Goal: Task Accomplishment & Management: Use online tool/utility

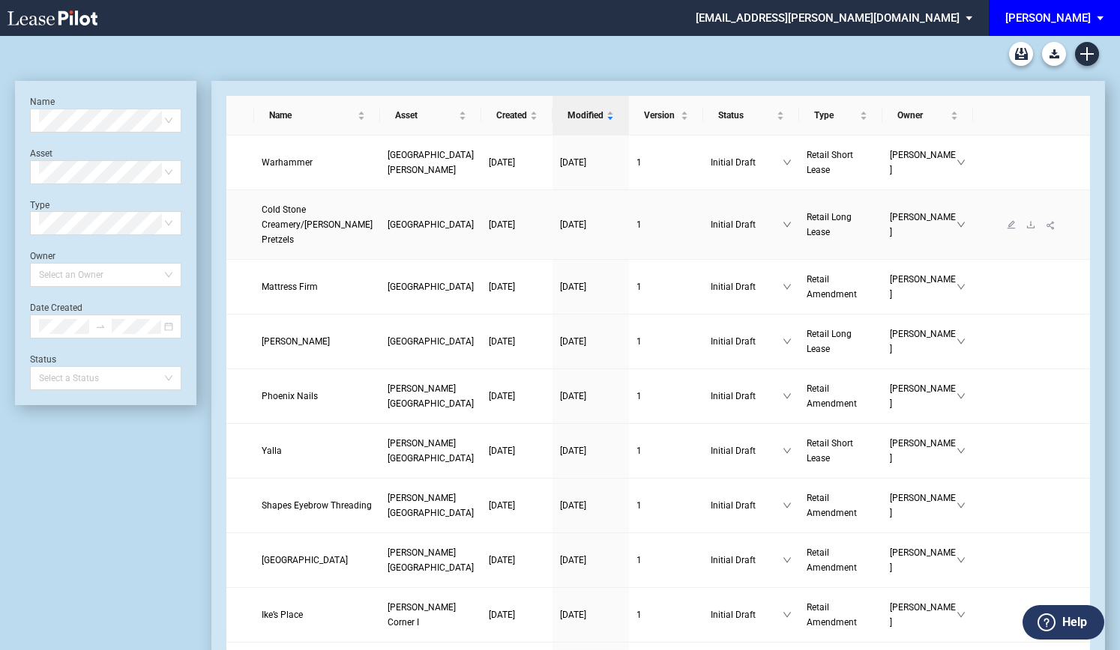
click at [279, 215] on link "Cold Stone Creamery/Wetzel’s Pretzels" at bounding box center [317, 224] width 111 height 45
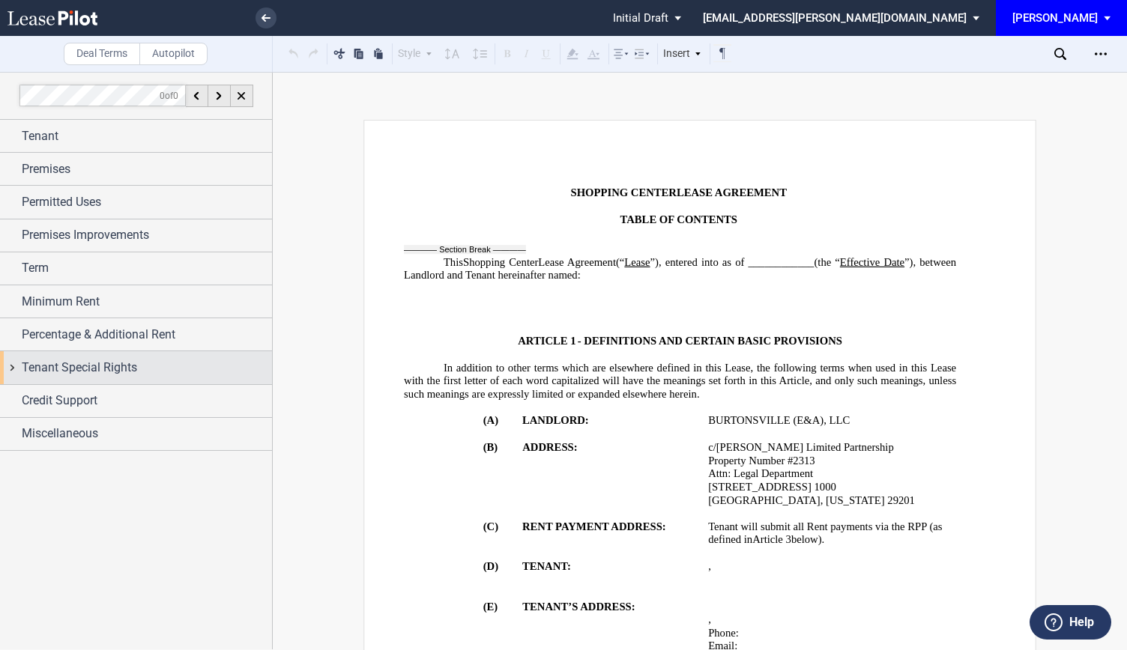
click at [29, 378] on div "Tenant Special Rights" at bounding box center [136, 367] width 272 height 32
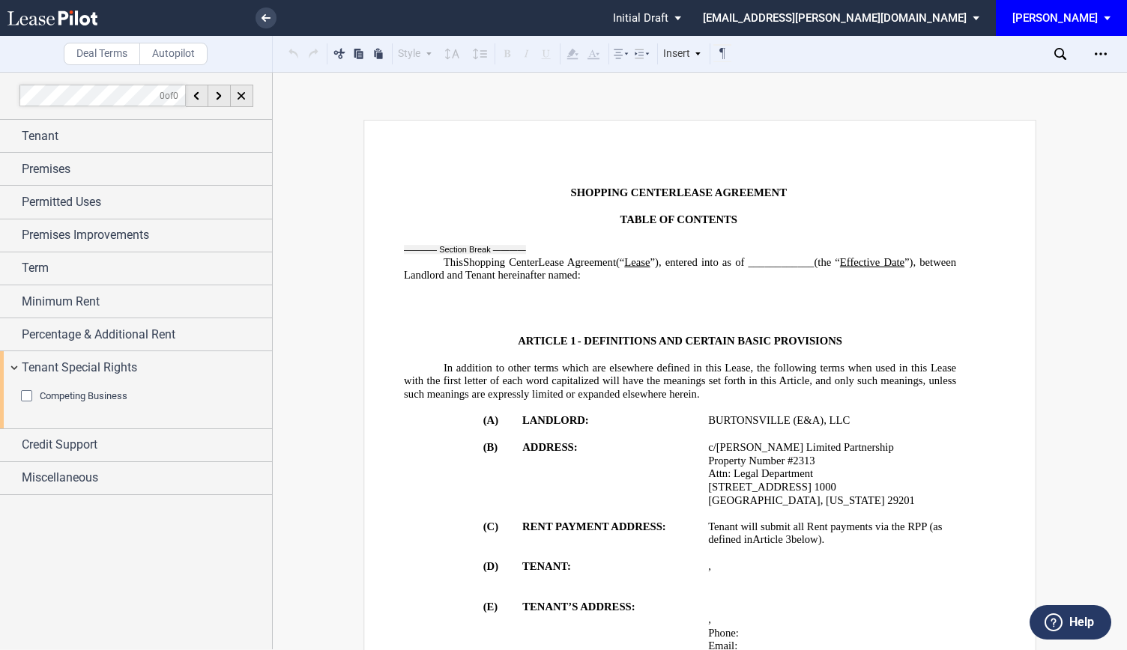
click at [29, 399] on div "Competing Business" at bounding box center [28, 397] width 15 height 15
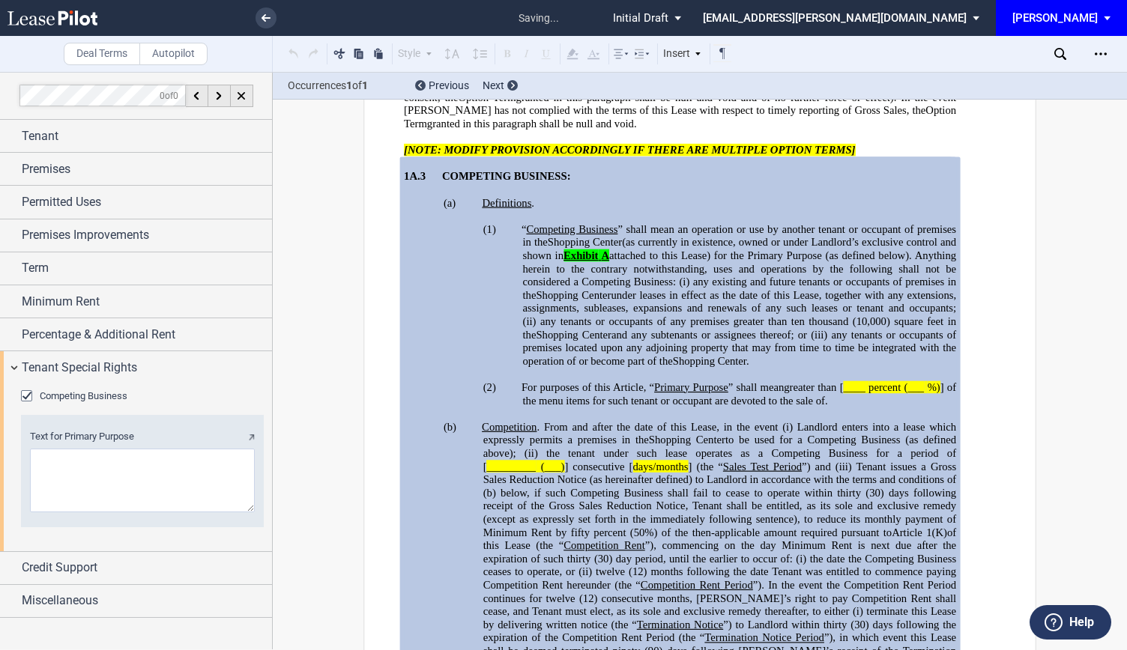
scroll to position [5519, 0]
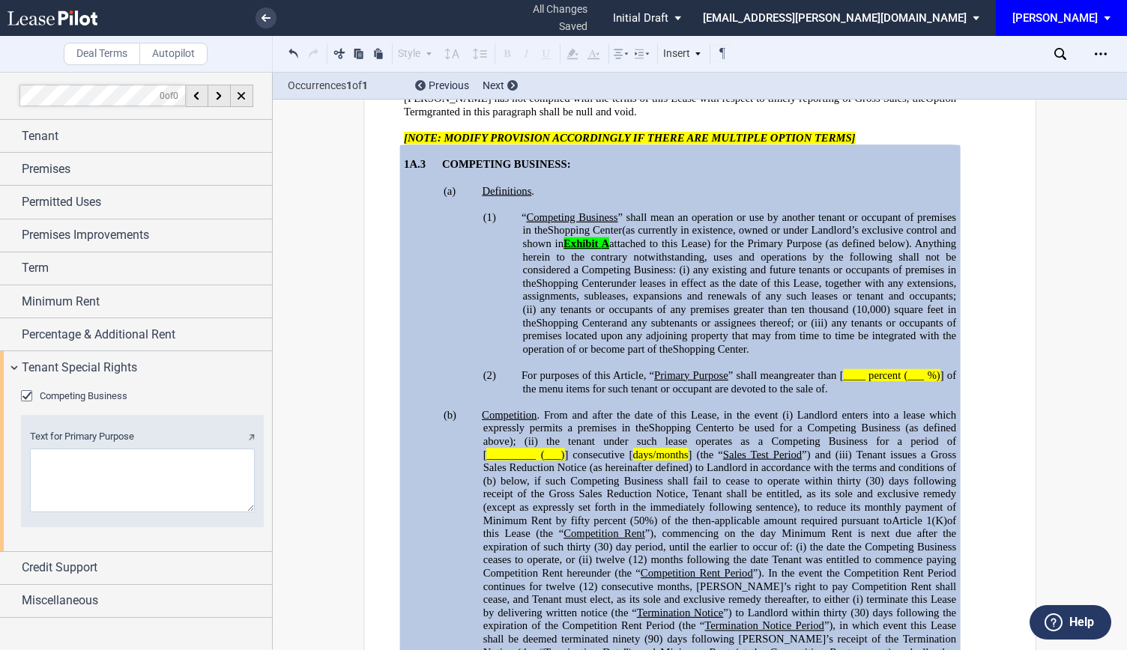
click at [181, 462] on textarea "Text for Primary Purpose" at bounding box center [142, 481] width 225 height 64
type textarea "j"
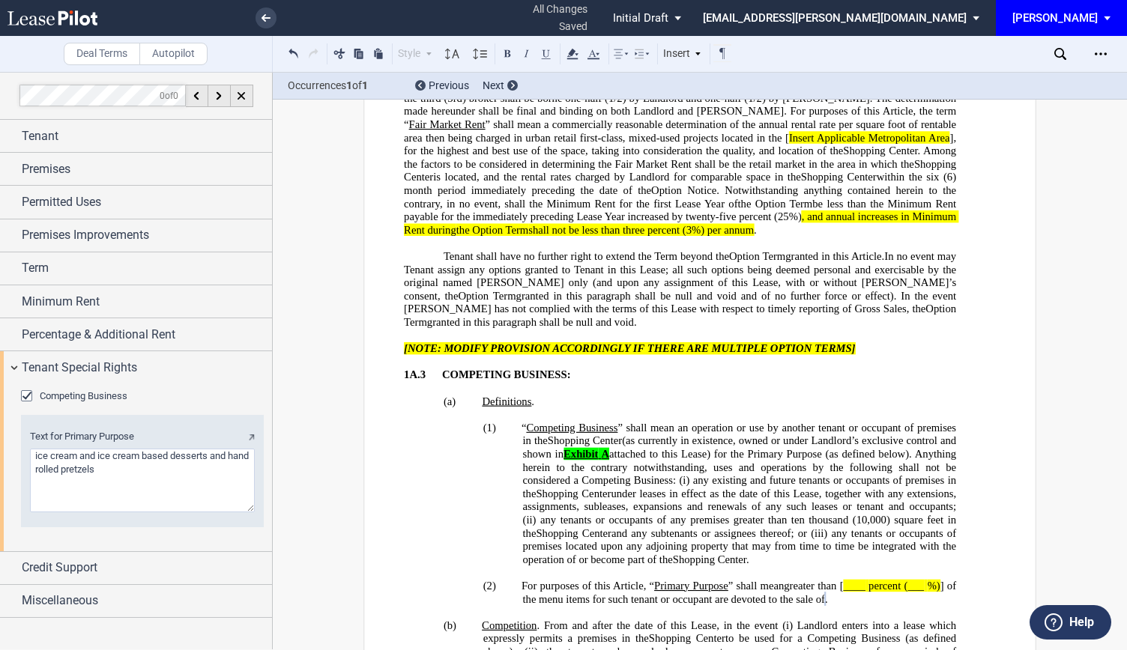
scroll to position [5294, 0]
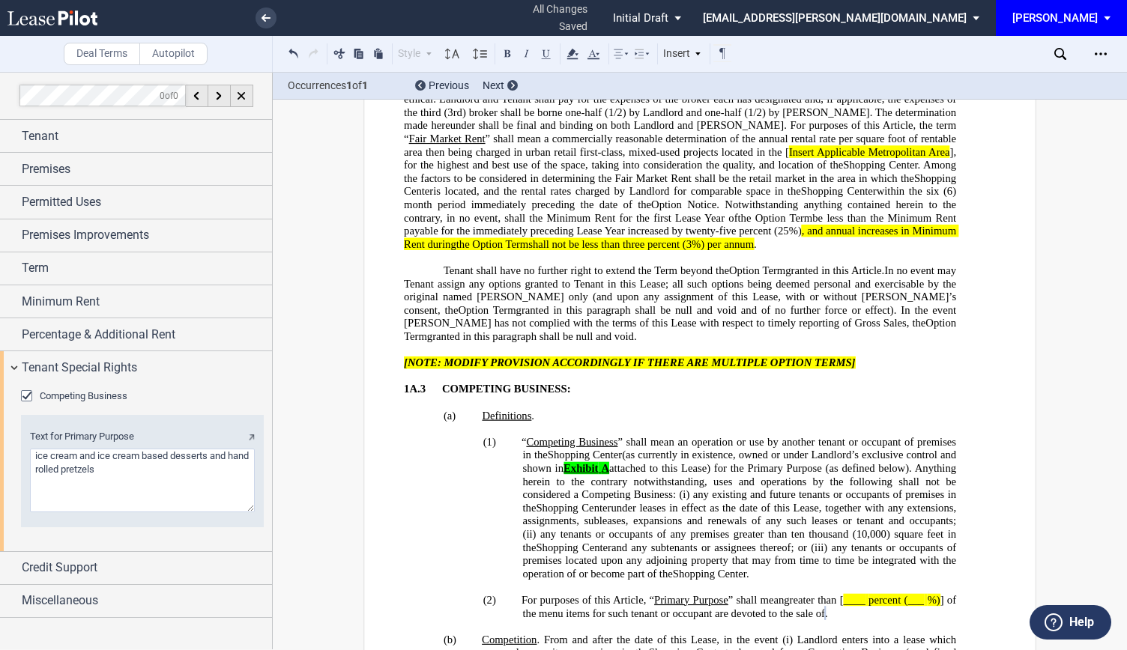
type textarea "ice cream and ice cream based desserts and hand rolled pretzels"
click at [950, 462] on span "attached to this Lease) for the Primary Purpose (as defined below). Anything he…" at bounding box center [741, 481] width 436 height 39
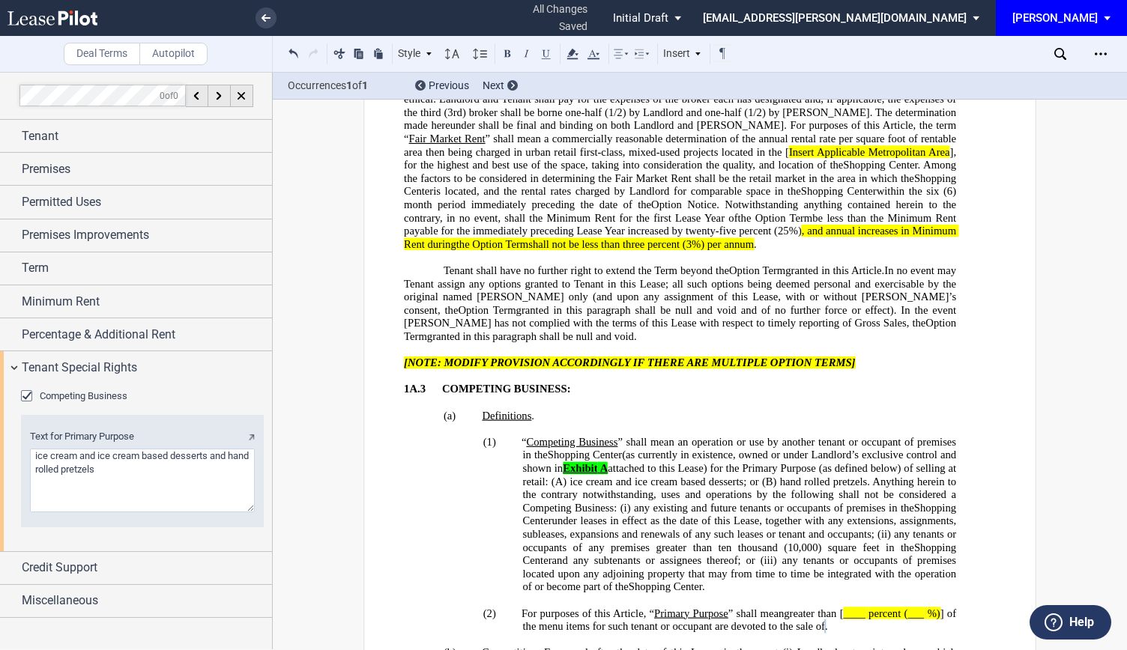
click at [585, 462] on span "Exhibit" at bounding box center [580, 468] width 34 height 13
drag, startPoint x: 585, startPoint y: 240, endPoint x: 633, endPoint y: 243, distance: 47.3
click at [633, 449] on span "(as currently in existence, owned or under [PERSON_NAME]’s exclusive control an…" at bounding box center [741, 481] width 436 height 65
click at [574, 56] on icon at bounding box center [573, 54] width 18 height 18
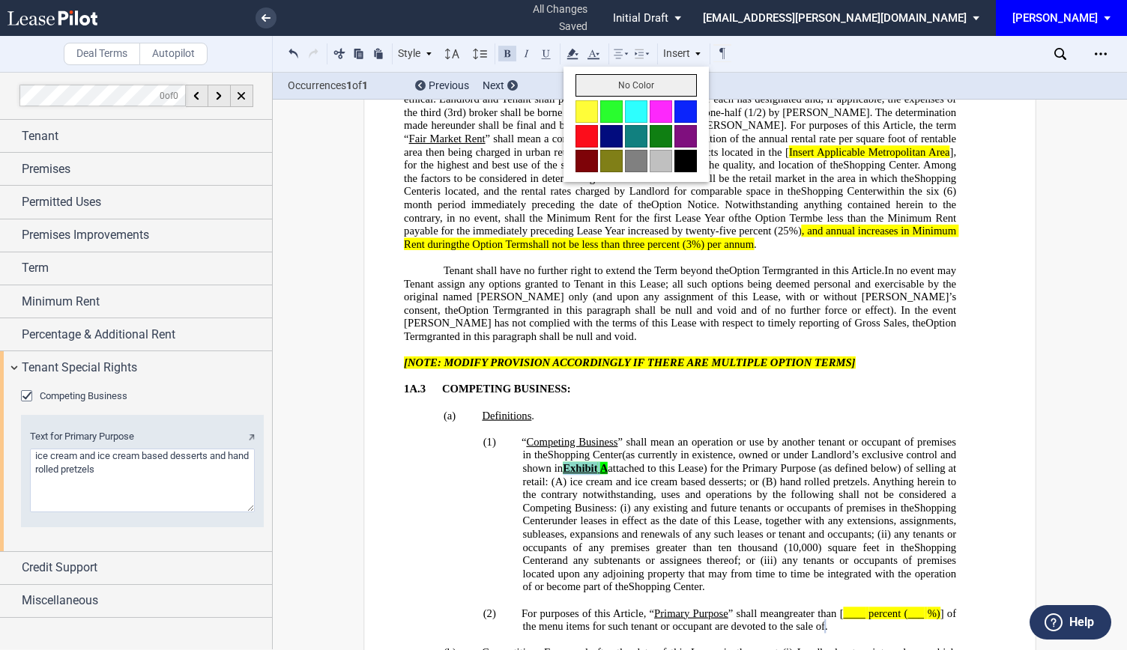
click at [614, 88] on button "No Color" at bounding box center [636, 85] width 121 height 22
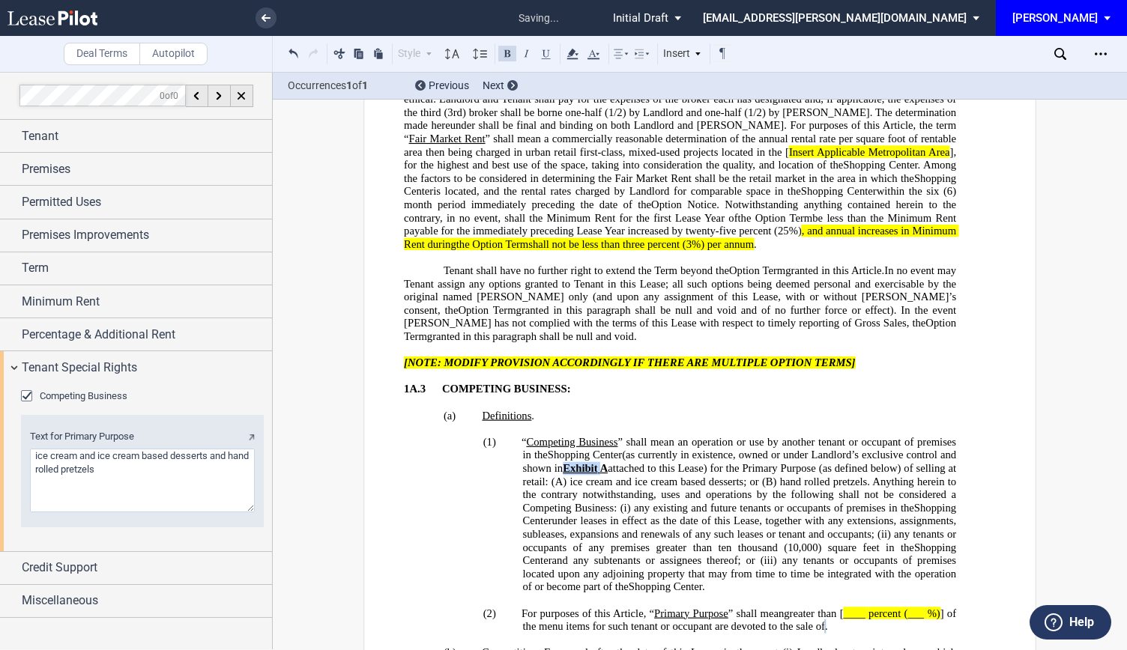
click at [628, 515] on span "under leases in effect as the date of this Lease, together with any extensions,…" at bounding box center [741, 527] width 436 height 25
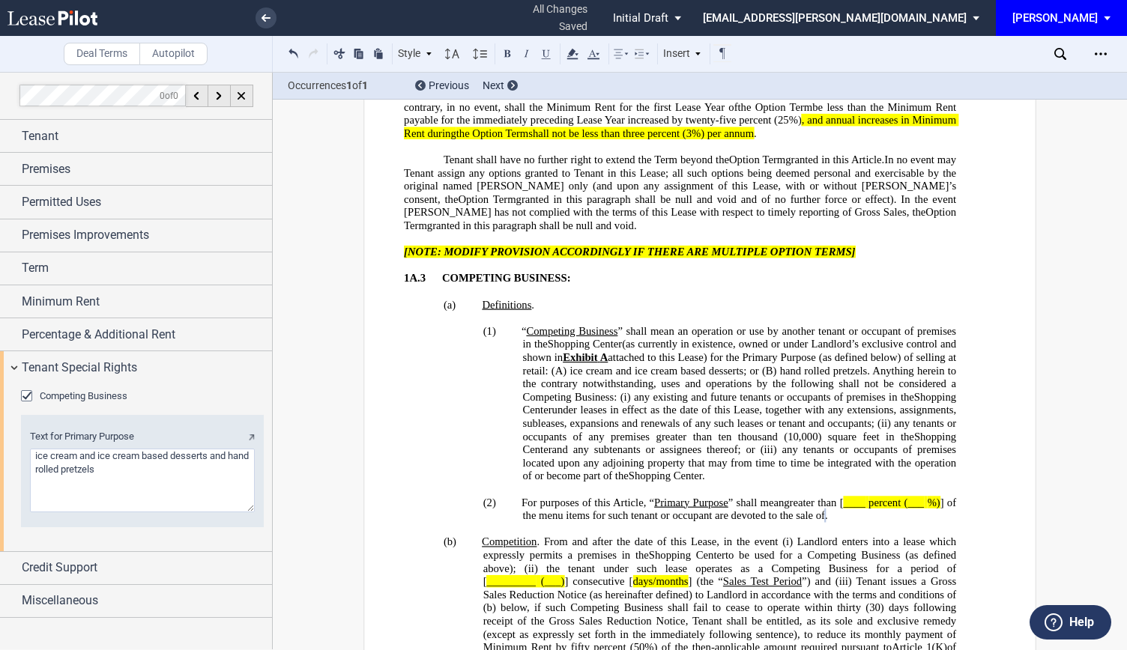
scroll to position [5444, 0]
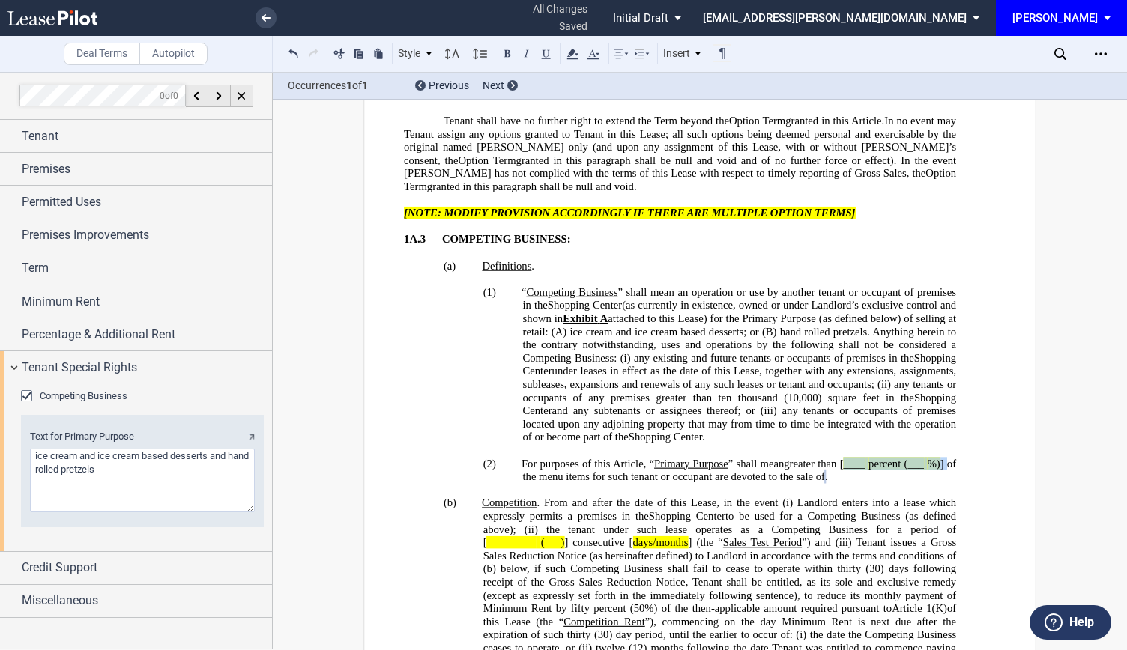
drag, startPoint x: 837, startPoint y: 230, endPoint x: 944, endPoint y: 232, distance: 106.4
click at [944, 457] on span "greater than [ ____ percent (___ %) ] of the menu items for such tenant or occu…" at bounding box center [741, 469] width 436 height 25
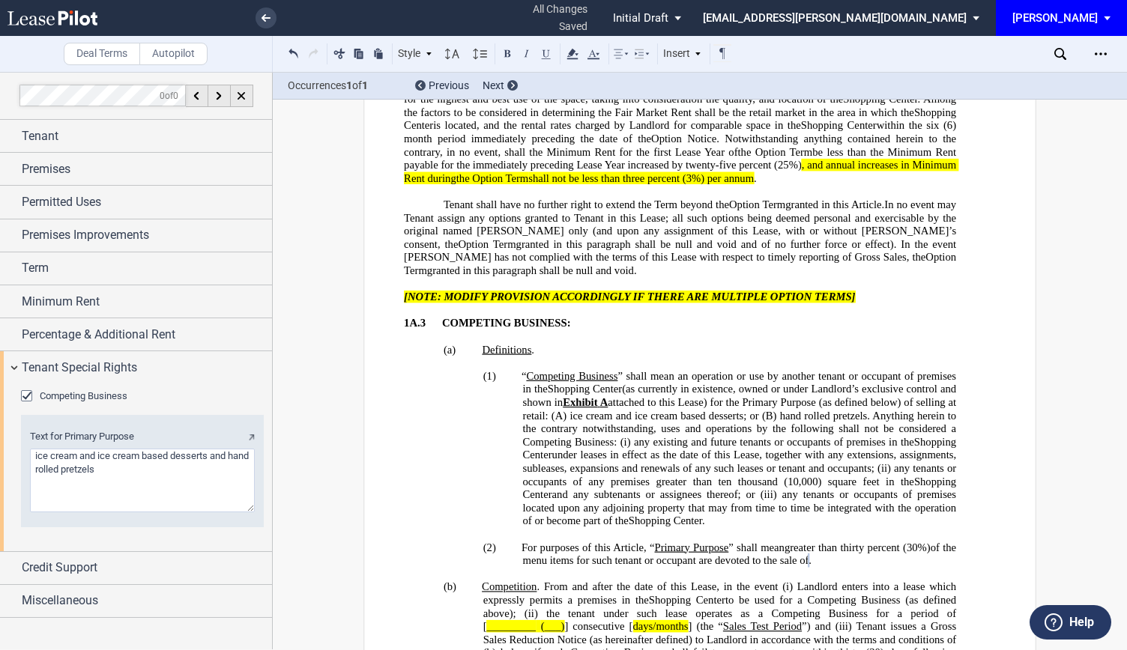
scroll to position [5294, 0]
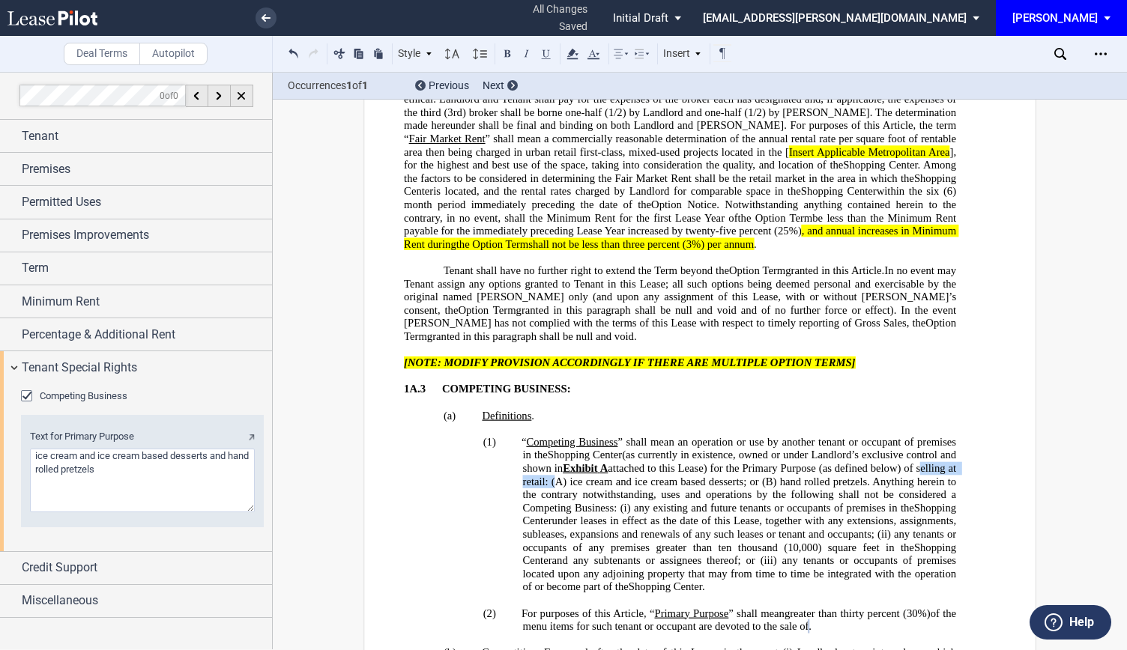
drag, startPoint x: 517, startPoint y: 252, endPoint x: 589, endPoint y: 253, distance: 71.9
click at [853, 462] on span "attached to this Lease) for the Primary Purpose (as defined below) of selling a…" at bounding box center [741, 488] width 436 height 52
drag, startPoint x: 946, startPoint y: 241, endPoint x: 906, endPoint y: 255, distance: 41.9
click at [906, 462] on span "attached to this Lease) for the Primary Purpose (as defined below) of selling a…" at bounding box center [741, 488] width 436 height 52
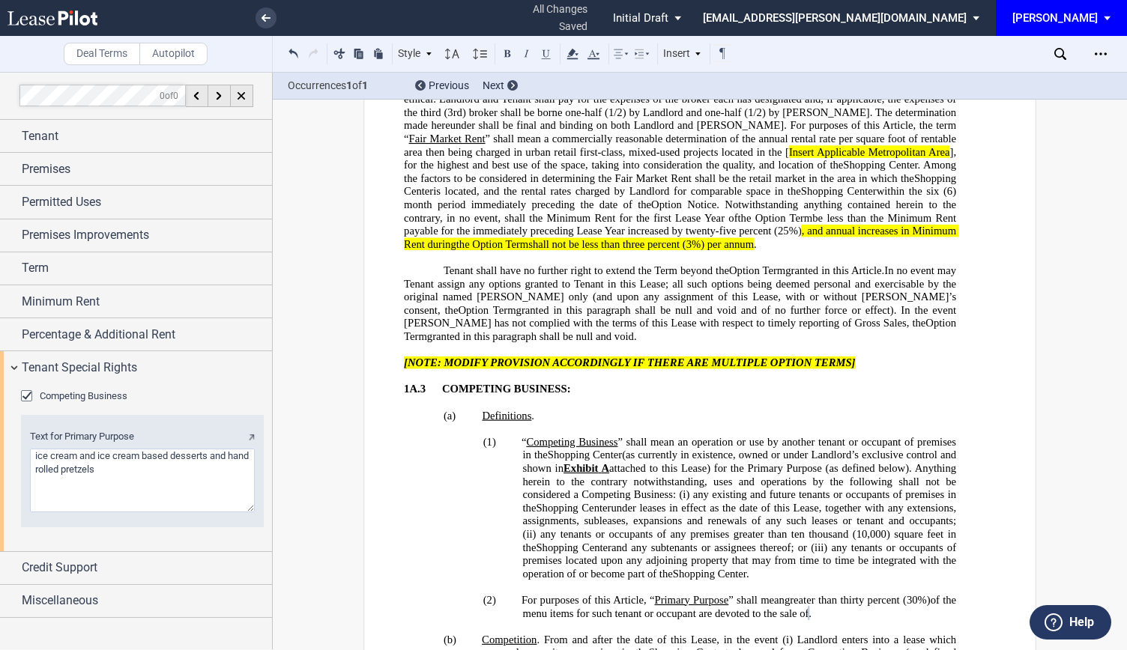
click at [785, 594] on span "greater than thirty percent (30%)" at bounding box center [858, 600] width 146 height 13
click at [695, 594] on p "(2) For purposes of this Article, “ Primary Purpose ” shall mean a use that com…" at bounding box center [740, 607] width 434 height 26
drag, startPoint x: 214, startPoint y: 458, endPoint x: 121, endPoint y: 467, distance: 92.6
click at [121, 467] on textarea "Text for Primary Purpose" at bounding box center [142, 481] width 225 height 64
type textarea "ice cream and ice cream based desserts"
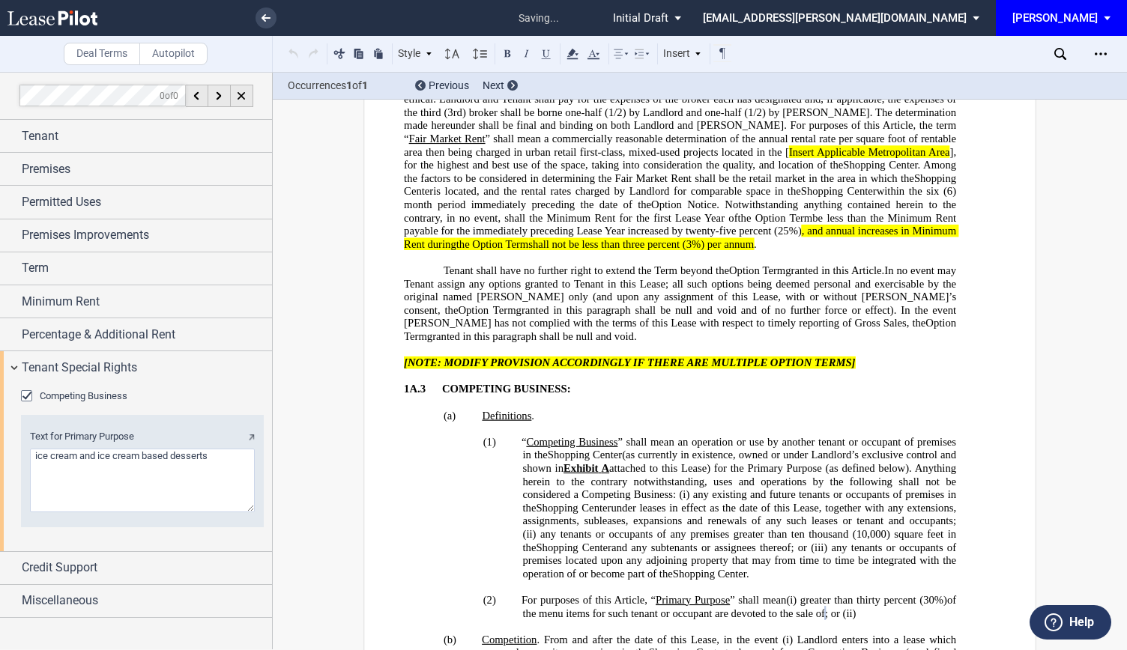
click at [618, 594] on p "(2) For purposes of this Article, “ Primary Purpose ” shall mean a use that com…" at bounding box center [740, 607] width 434 height 26
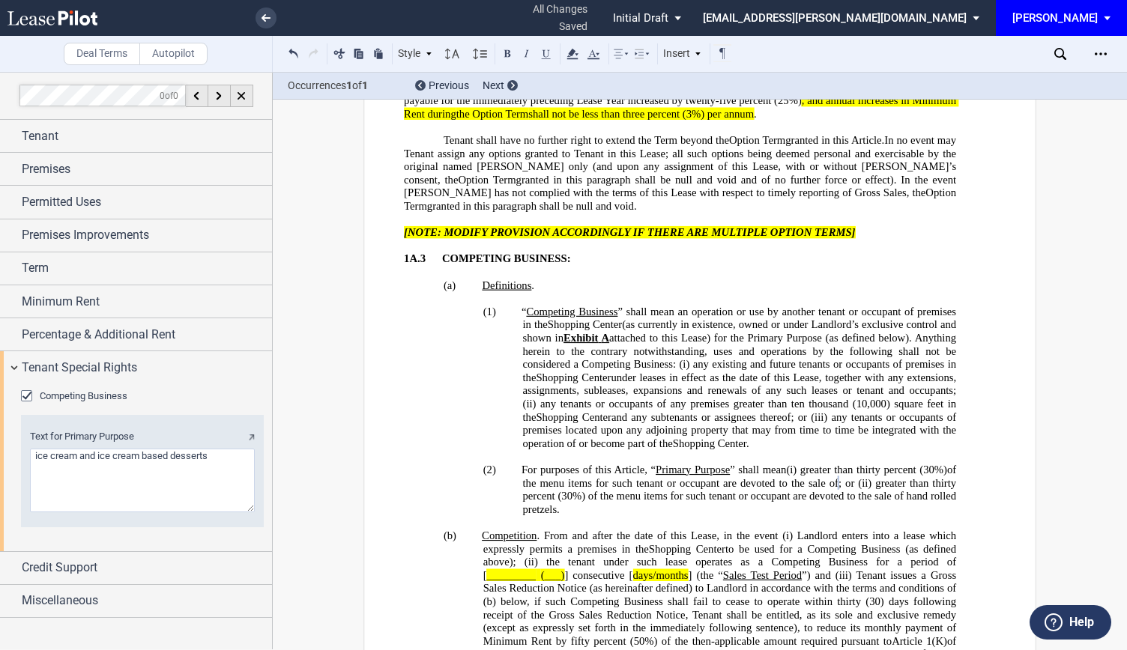
scroll to position [5444, 0]
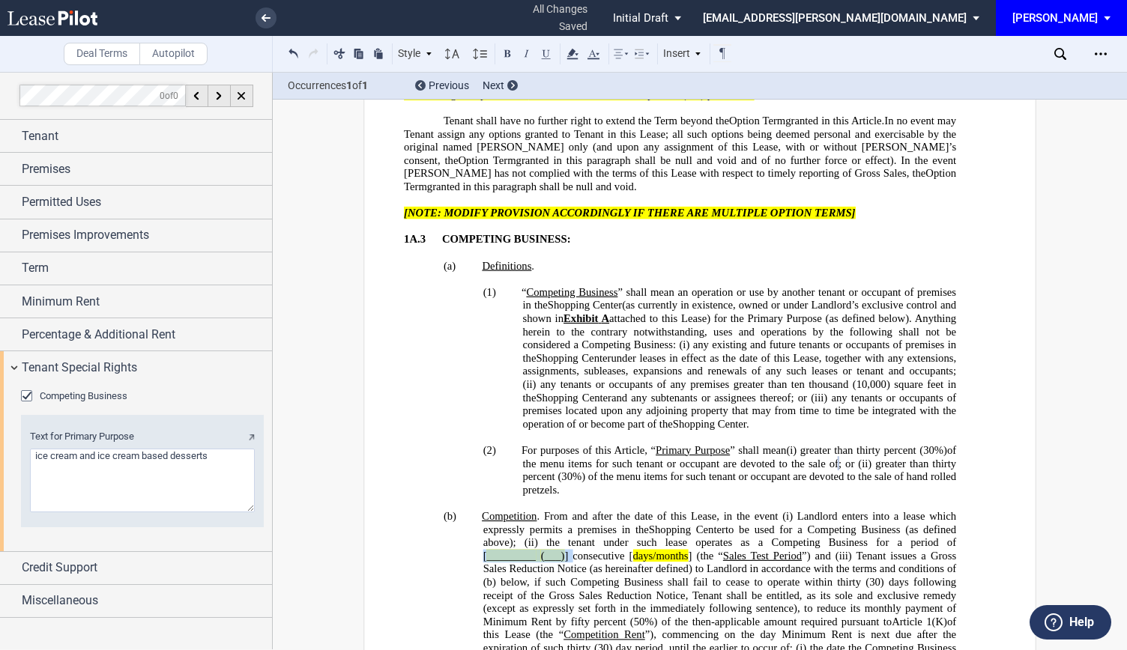
drag, startPoint x: 474, startPoint y: 317, endPoint x: 568, endPoint y: 317, distance: 94.4
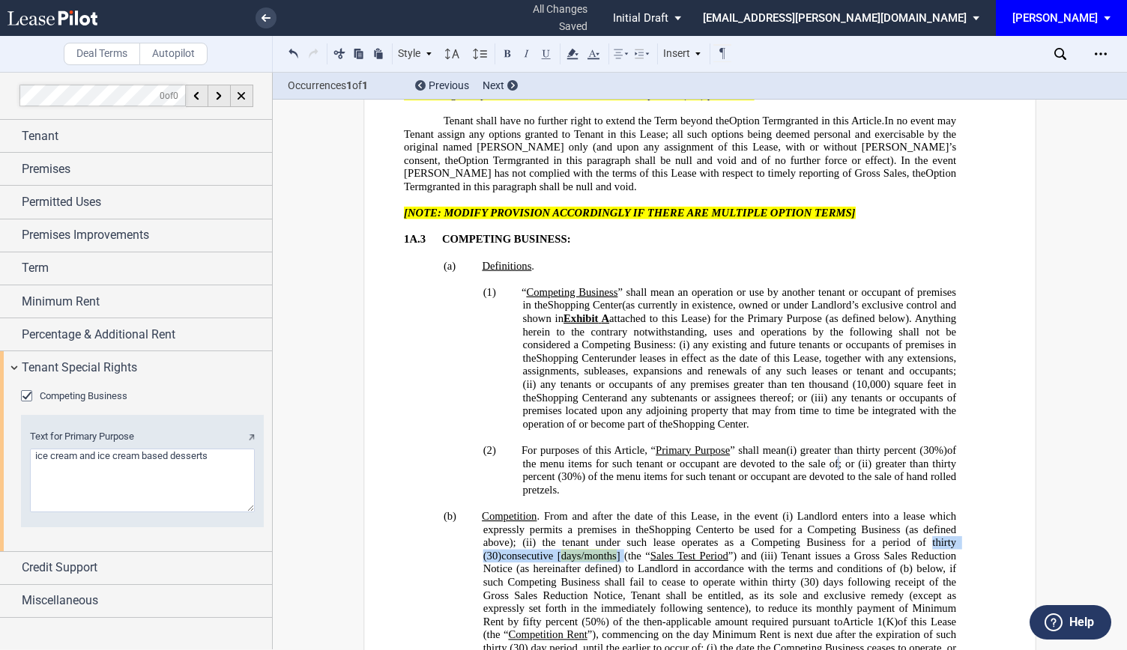
drag, startPoint x: 905, startPoint y: 306, endPoint x: 600, endPoint y: 316, distance: 305.9
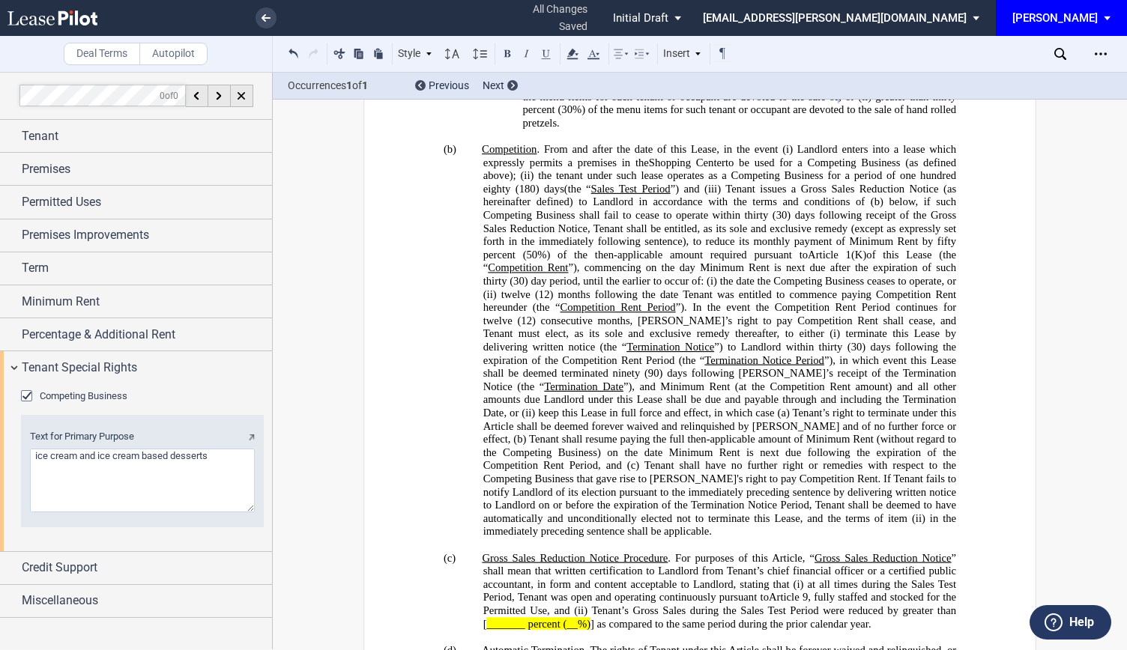
scroll to position [5818, 0]
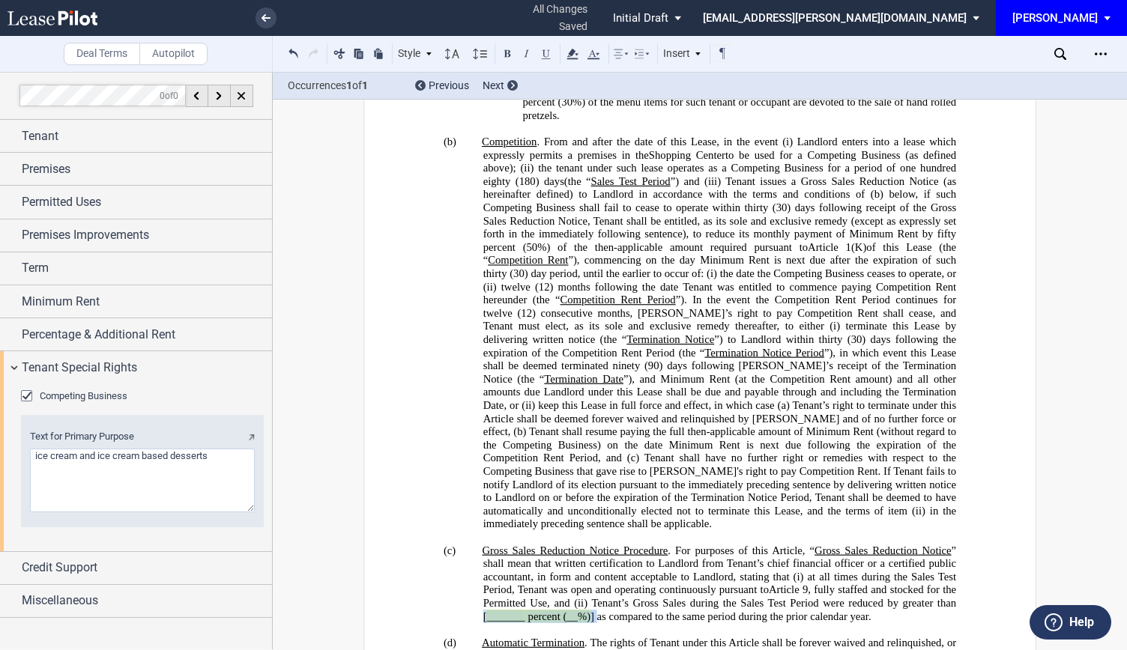
drag, startPoint x: 471, startPoint y: 347, endPoint x: 592, endPoint y: 348, distance: 121.4
click at [592, 348] on div "!!SET_LEVEL_2!! !!ARTICLE_LEVEL_3!! 1A.3 COMPETING BUSINESS: !!SET_LEVEL_3!! !!…" at bounding box center [680, 333] width 552 height 976
drag, startPoint x: 816, startPoint y: 451, endPoint x: 961, endPoint y: 452, distance: 144.6
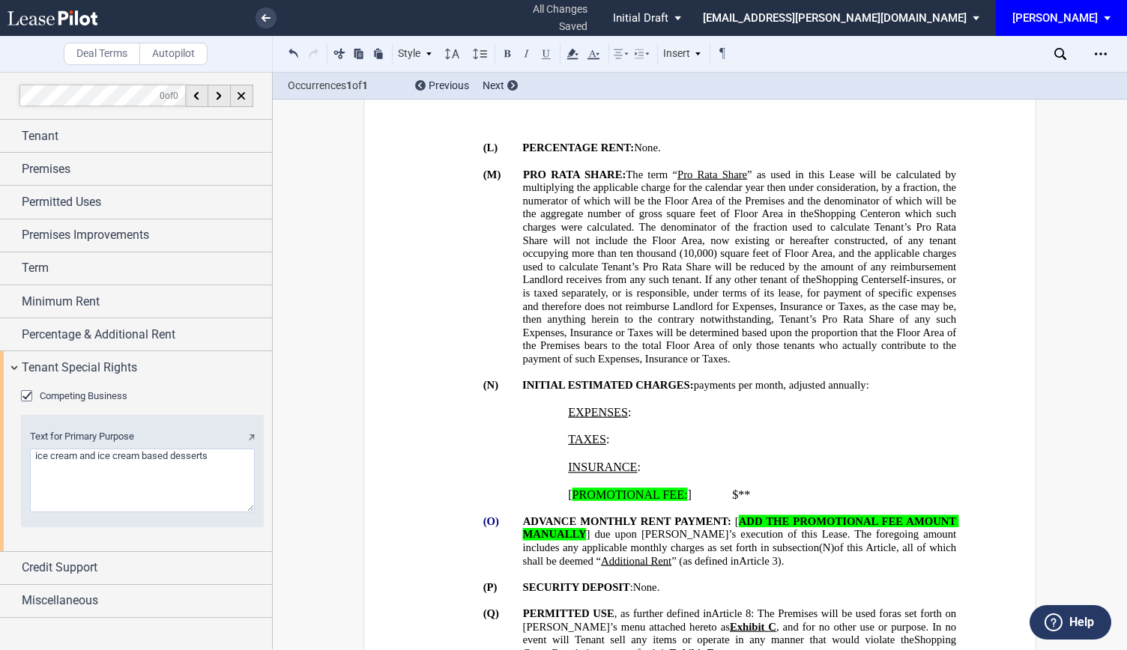
scroll to position [1349, 0]
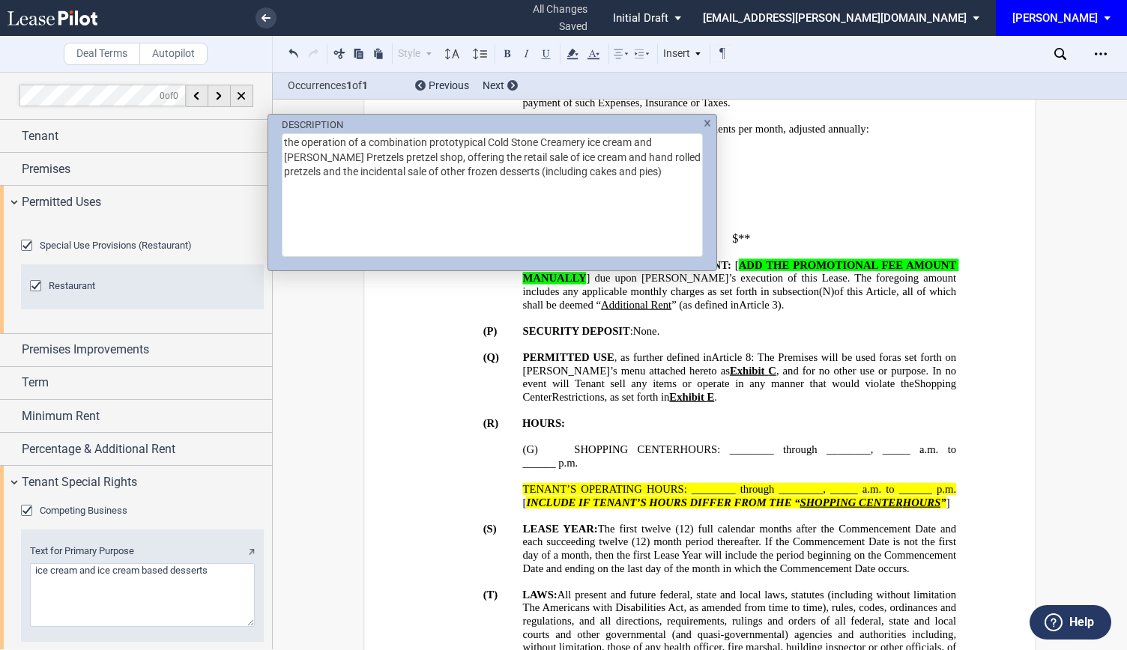
click at [80, 251] on div "DESCRIPTION the operation of a combination prototypical Cold Stone Creamery ice…" at bounding box center [563, 325] width 1127 height 650
click at [132, 260] on div "DESCRIPTION the operation of a combination prototypical Cold Stone Creamery ice…" at bounding box center [563, 325] width 1127 height 650
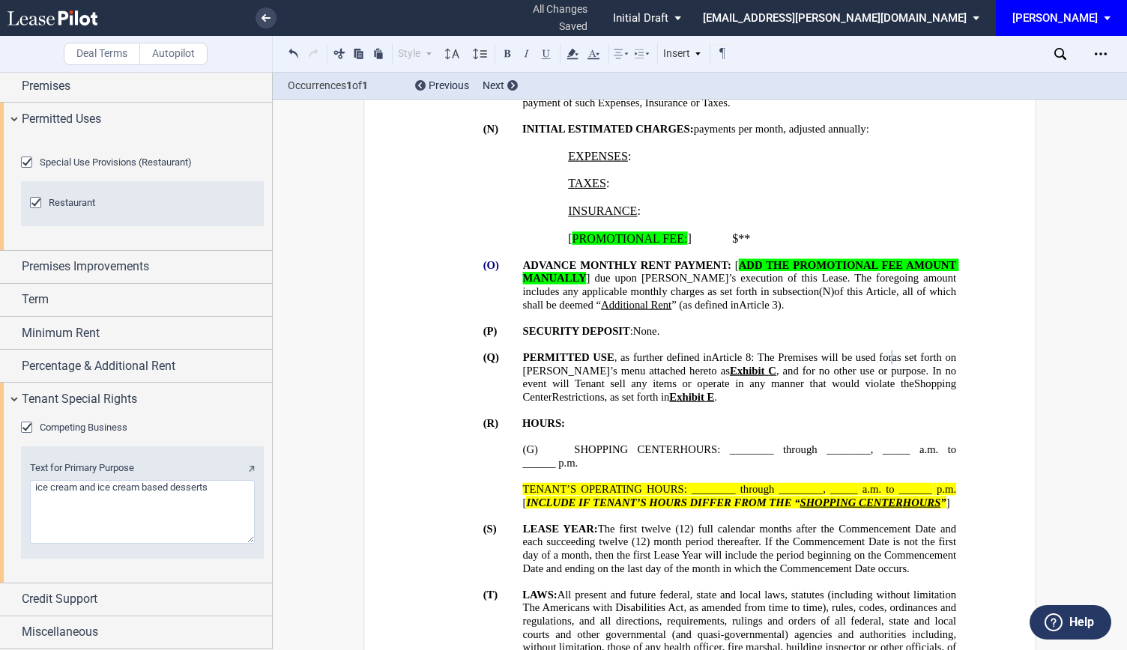
scroll to position [163, 0]
click at [9, 400] on div "Tenant Special Rights" at bounding box center [136, 399] width 272 height 32
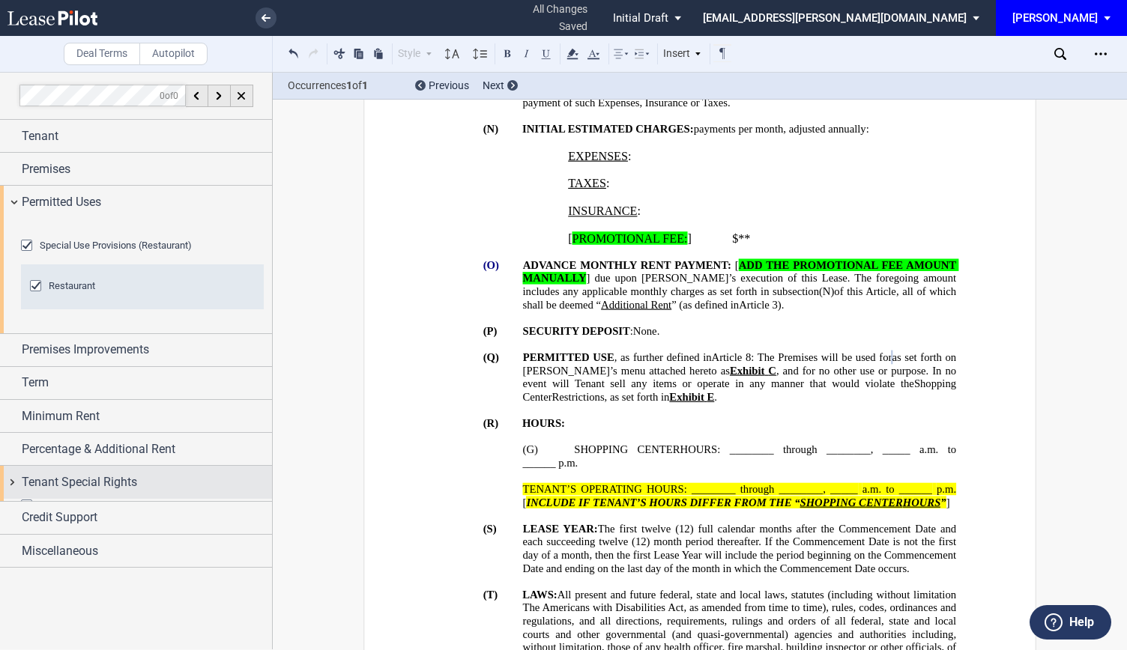
scroll to position [0, 0]
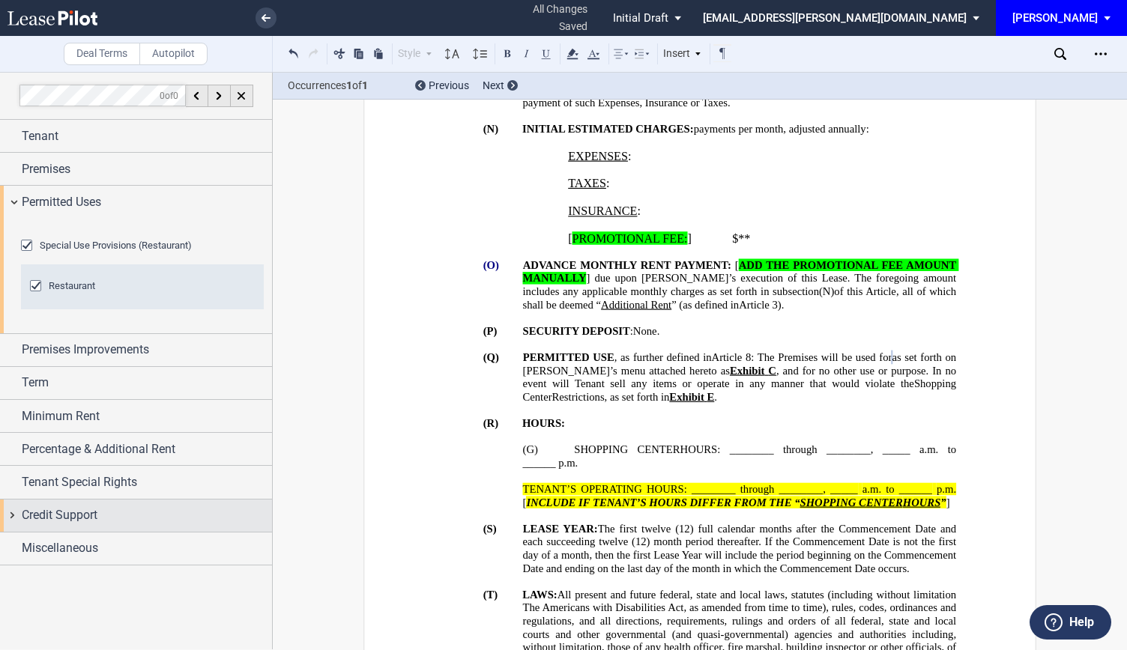
click at [10, 532] on div "Credit Support" at bounding box center [136, 516] width 272 height 32
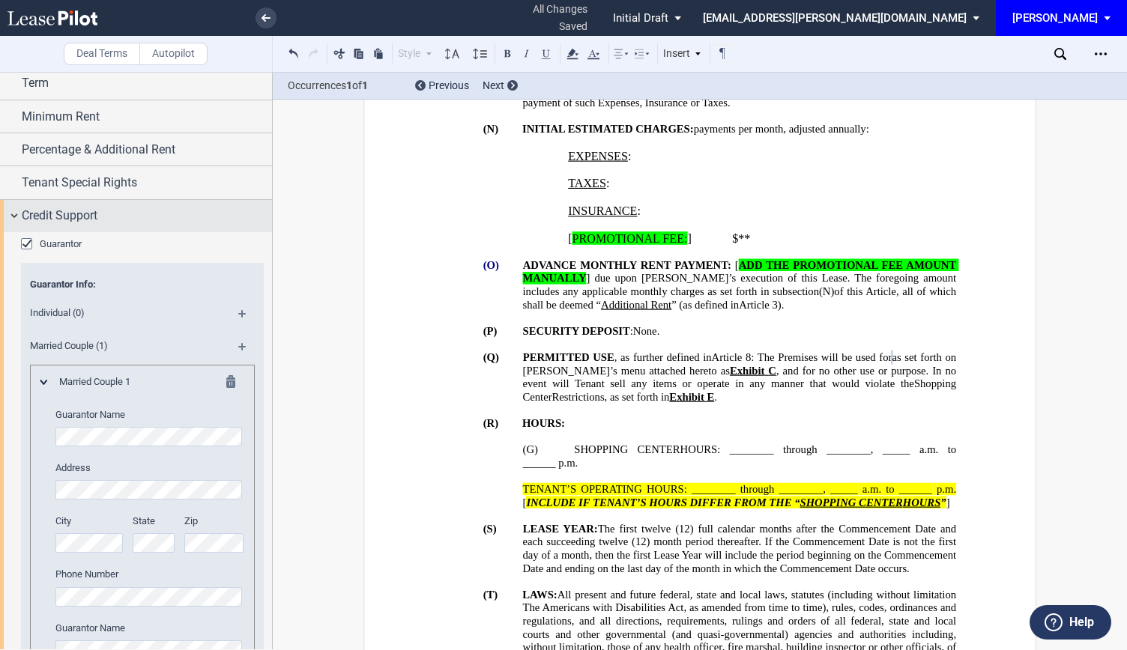
click at [11, 232] on div "Credit Support" at bounding box center [136, 216] width 272 height 32
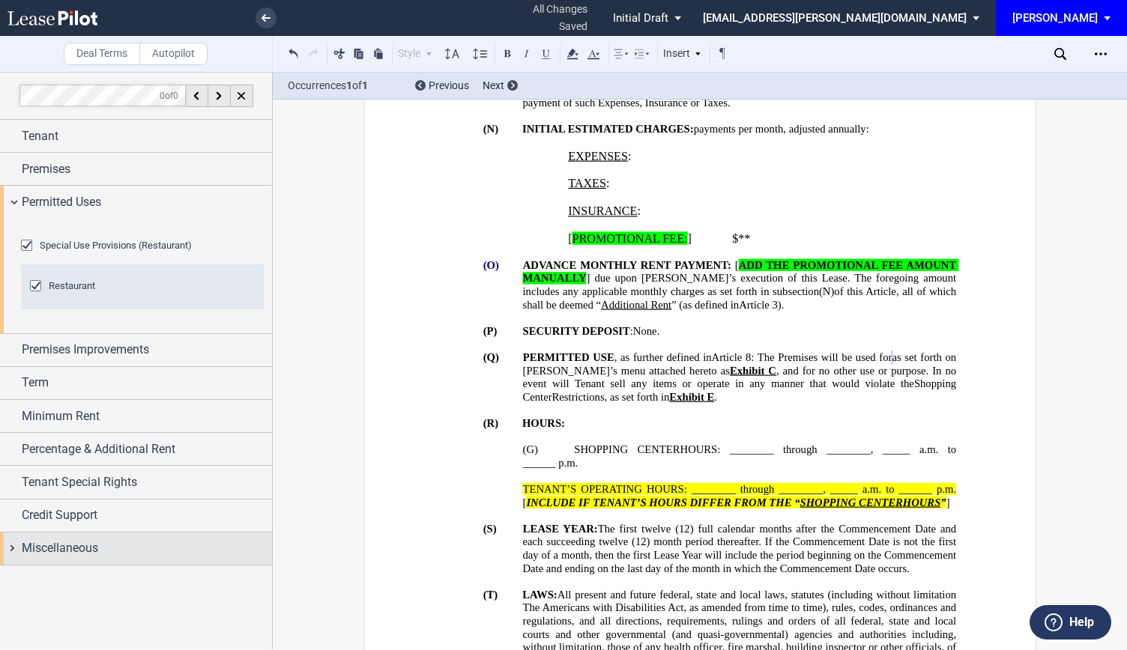
click at [18, 565] on div "Miscellaneous" at bounding box center [136, 549] width 272 height 32
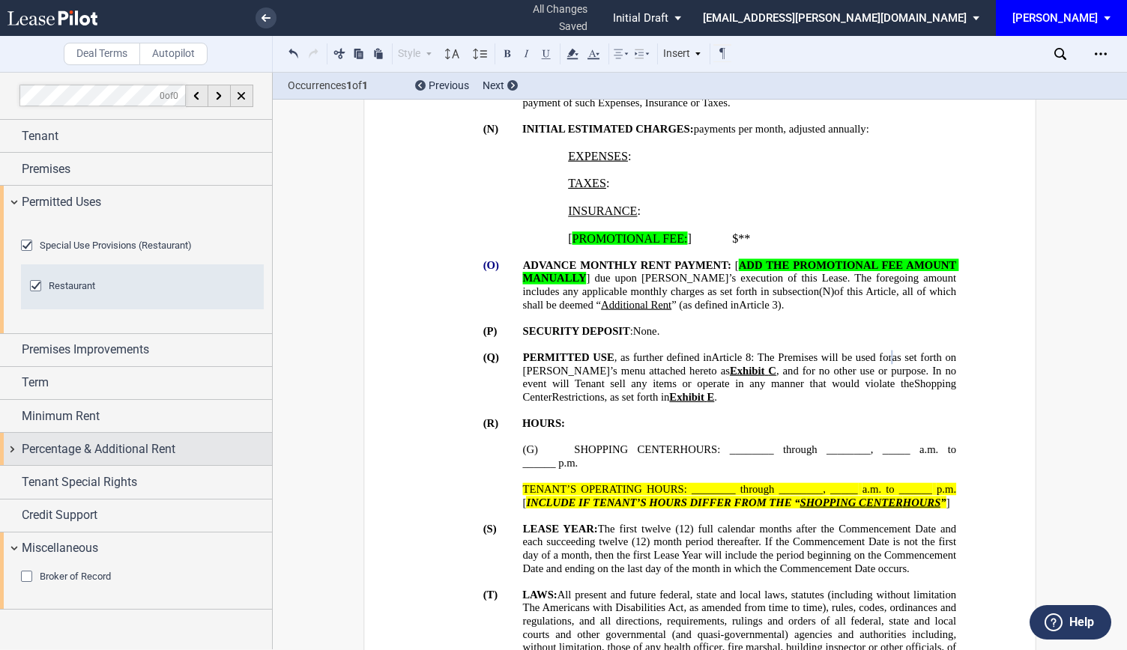
scroll to position [37, 0]
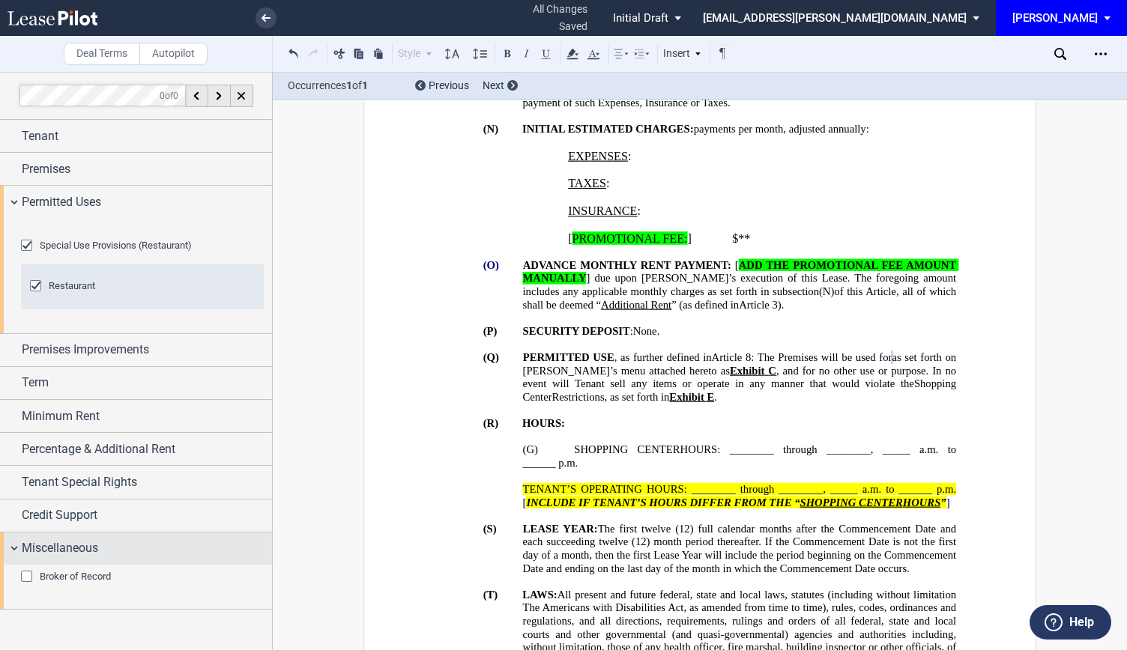
click at [15, 565] on div "Miscellaneous" at bounding box center [136, 549] width 272 height 32
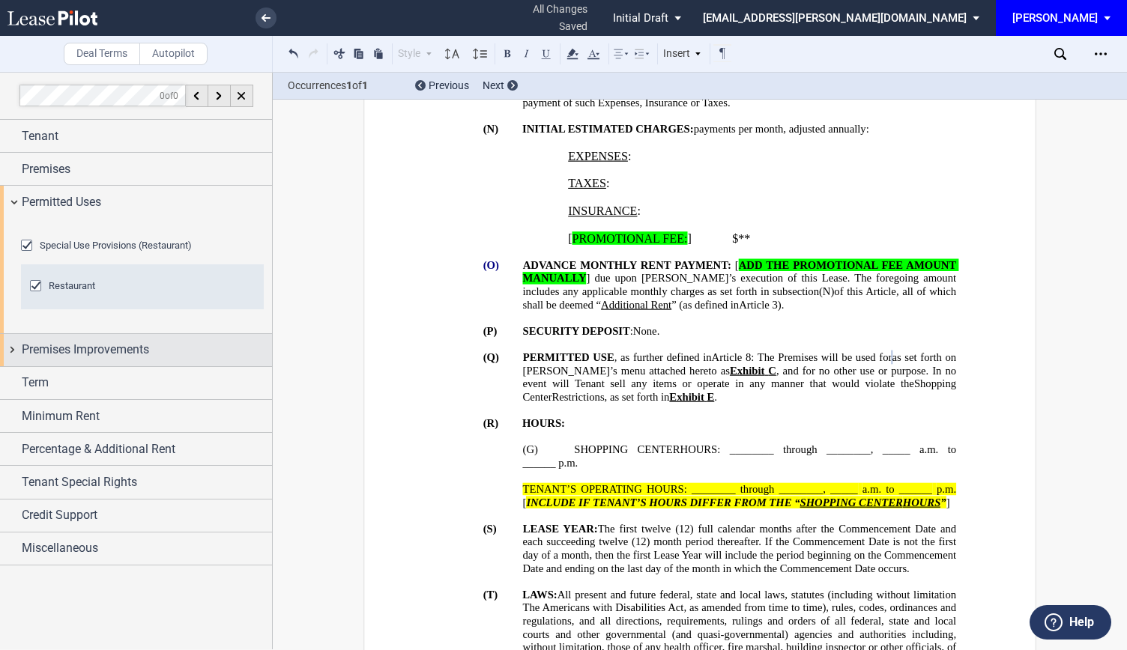
scroll to position [0, 0]
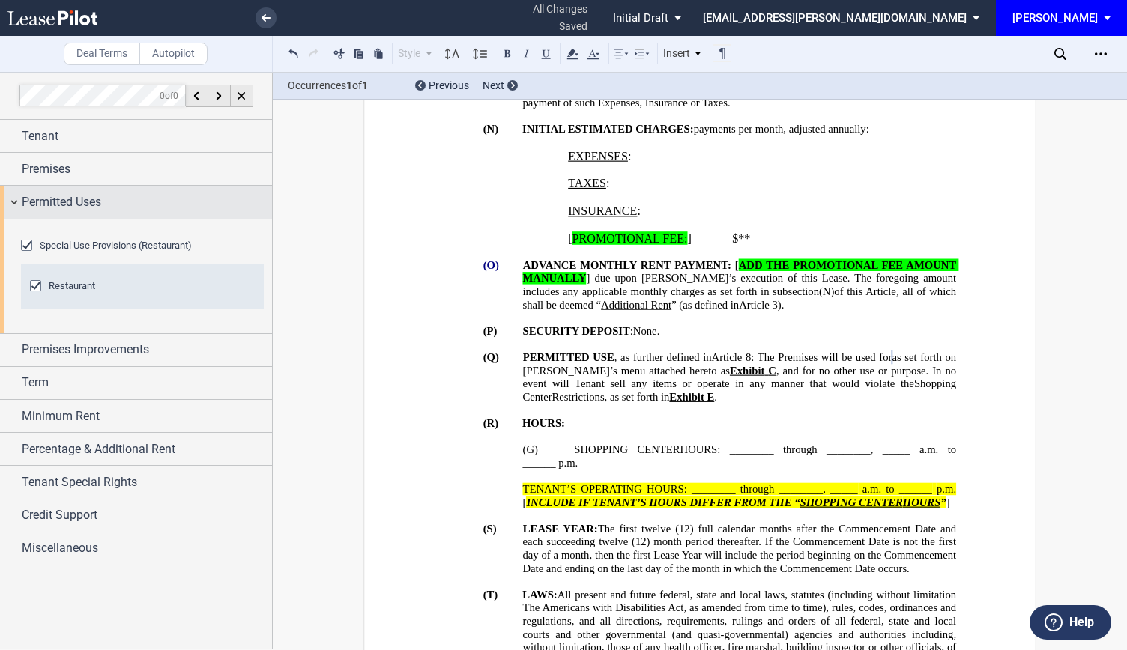
click at [16, 205] on div "Permitted Uses" at bounding box center [136, 202] width 272 height 32
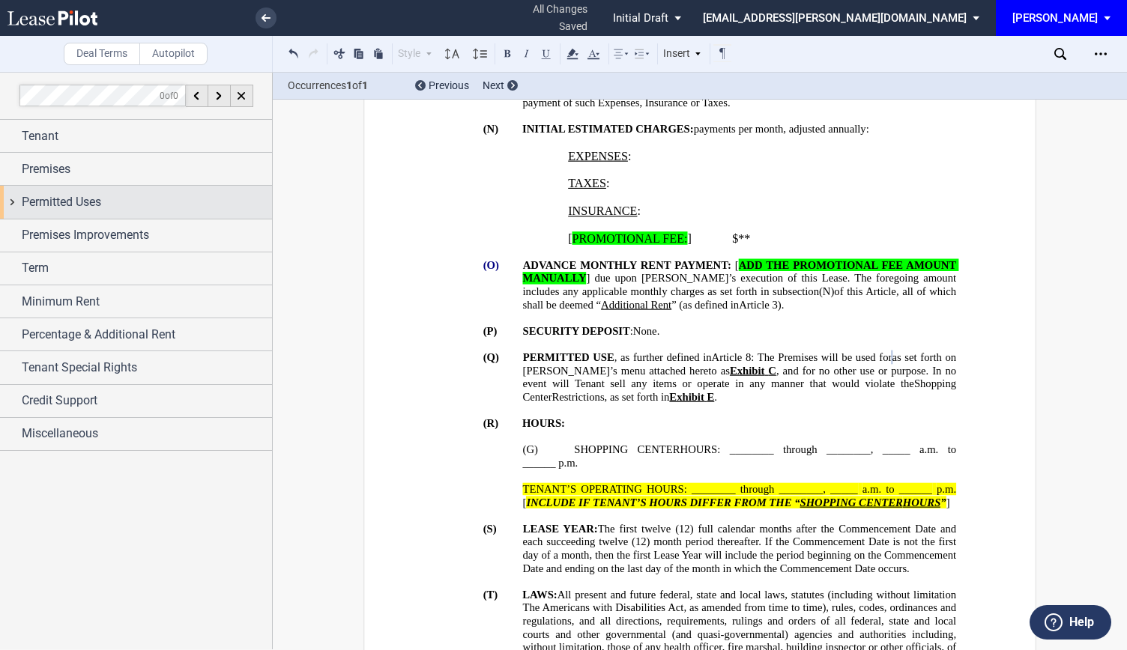
click at [15, 203] on div "Permitted Uses" at bounding box center [136, 202] width 272 height 32
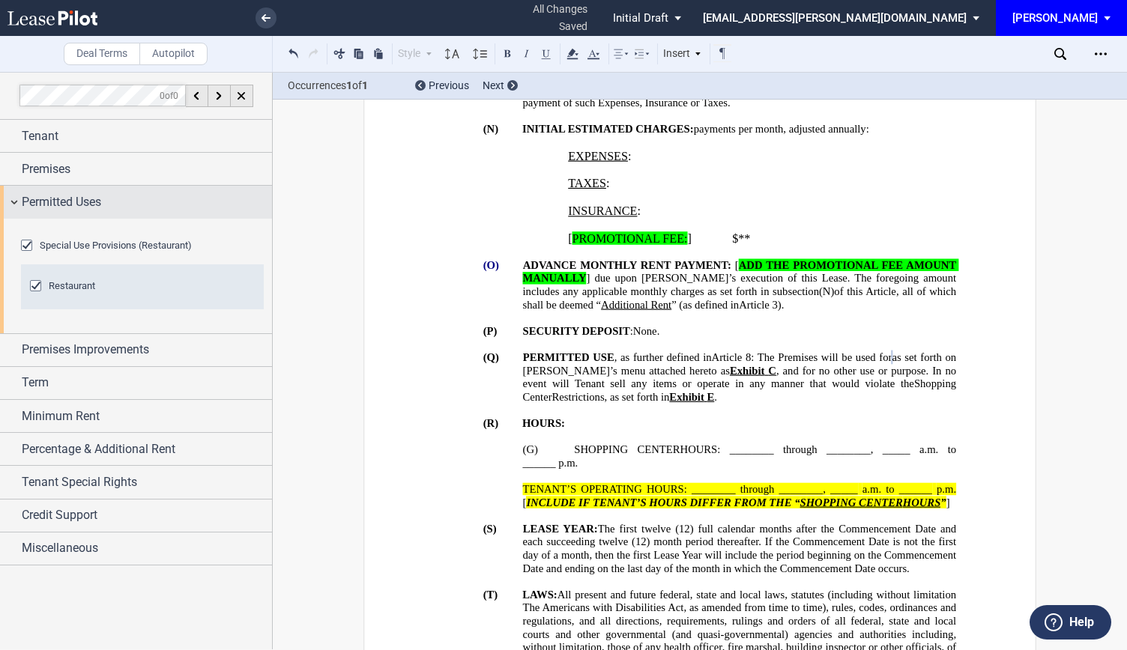
click at [15, 203] on div "Permitted Uses" at bounding box center [136, 202] width 272 height 32
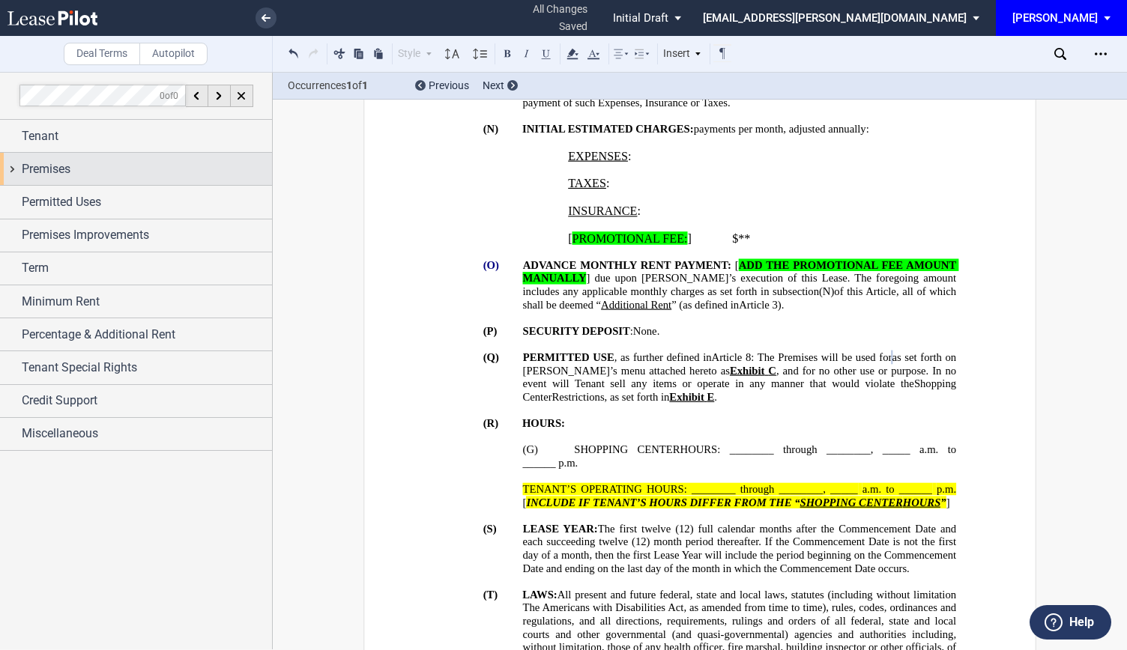
click at [16, 160] on div "Premises" at bounding box center [136, 169] width 272 height 32
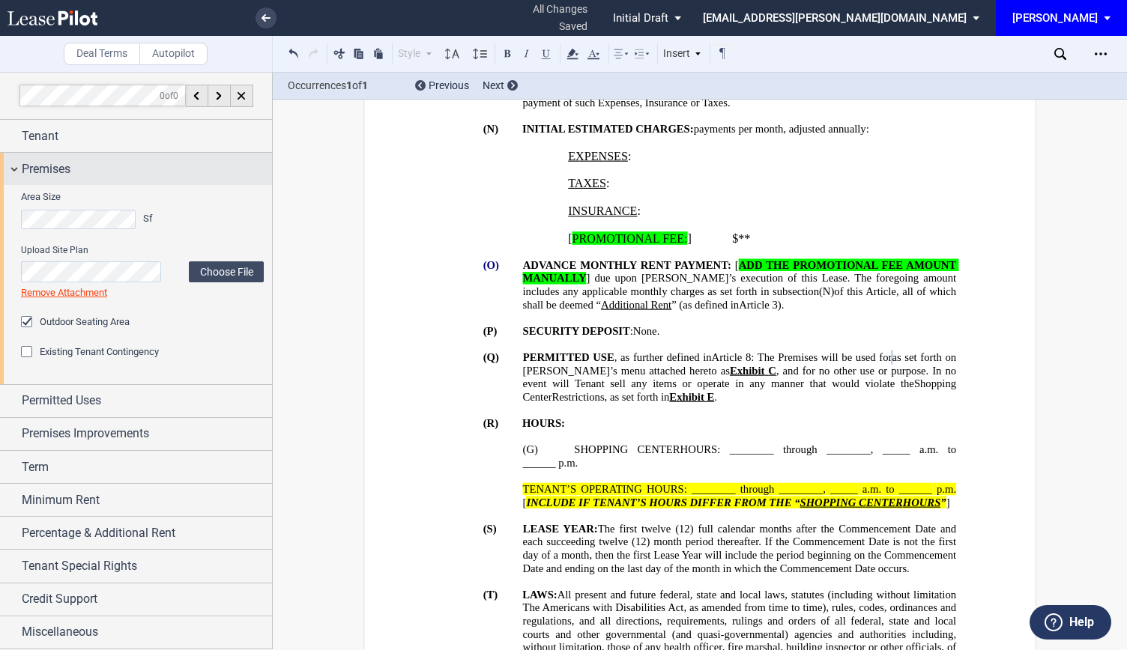
click at [15, 170] on div "Premises" at bounding box center [136, 169] width 272 height 32
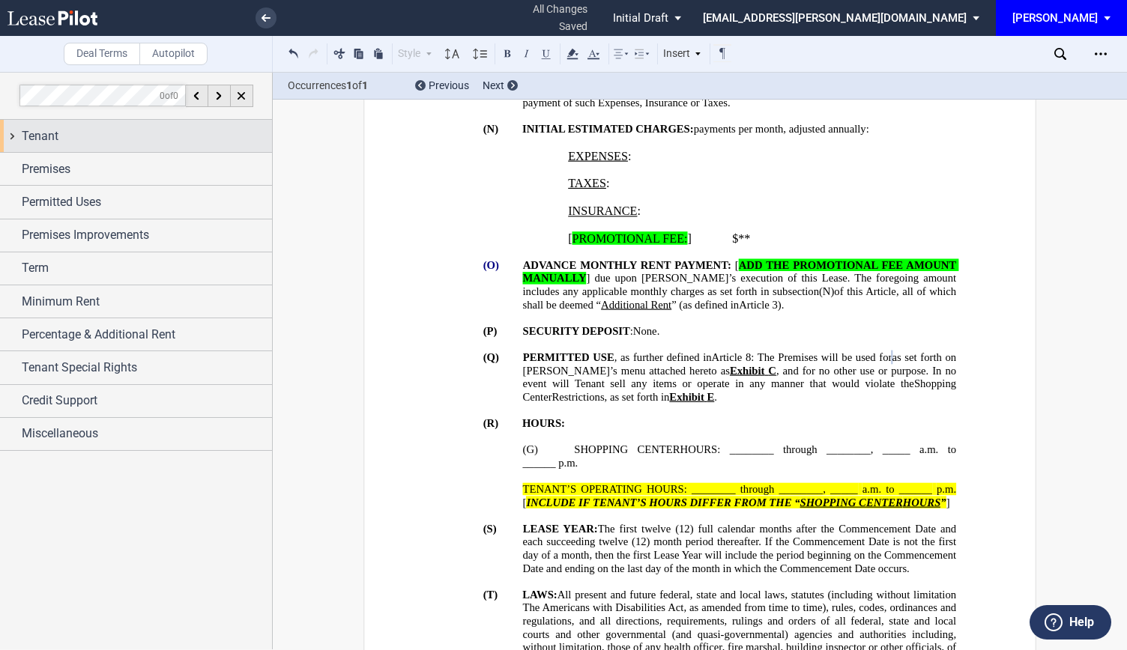
click at [18, 133] on div "Tenant" at bounding box center [136, 136] width 272 height 32
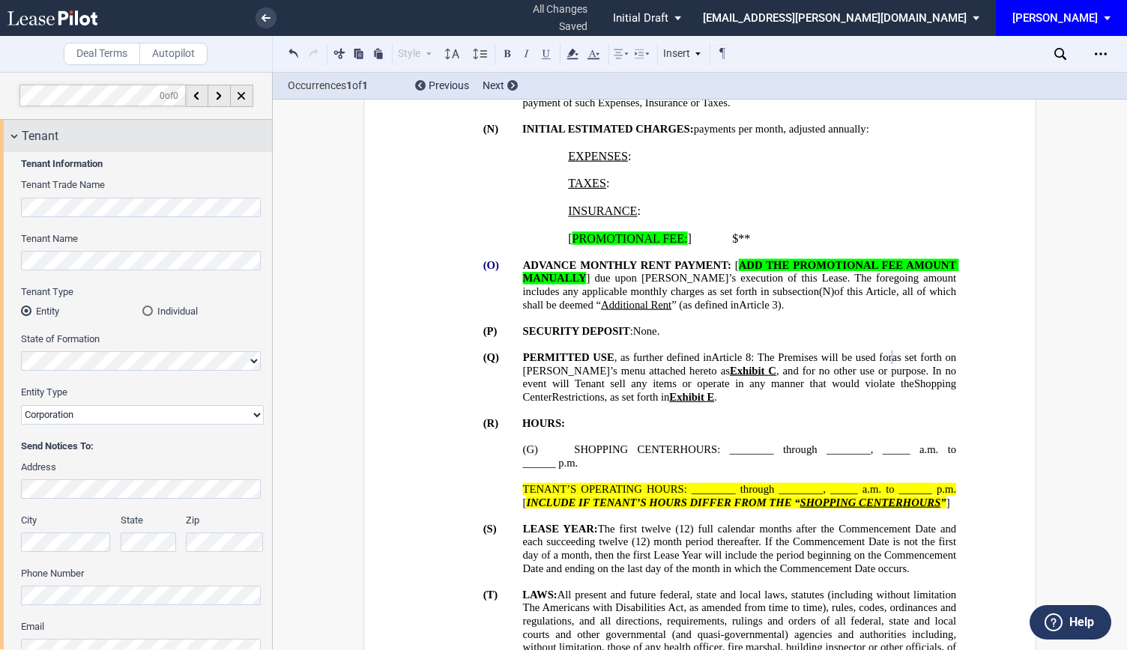
click at [12, 142] on div "Tenant" at bounding box center [136, 136] width 272 height 32
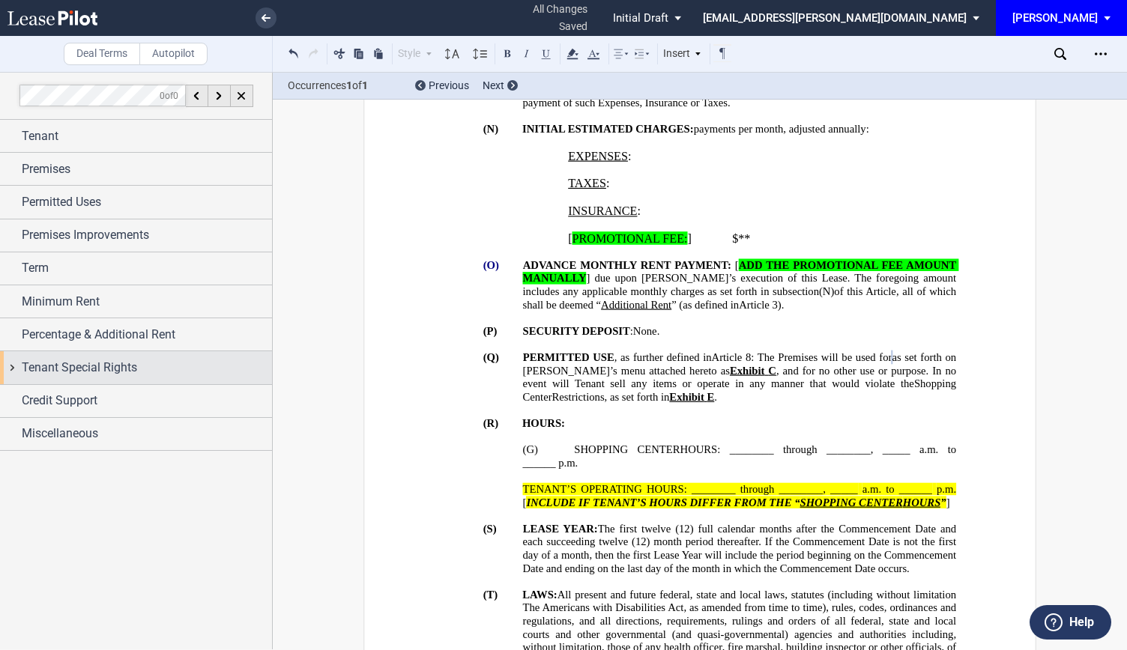
click at [13, 366] on div "Tenant Special Rights" at bounding box center [136, 367] width 272 height 32
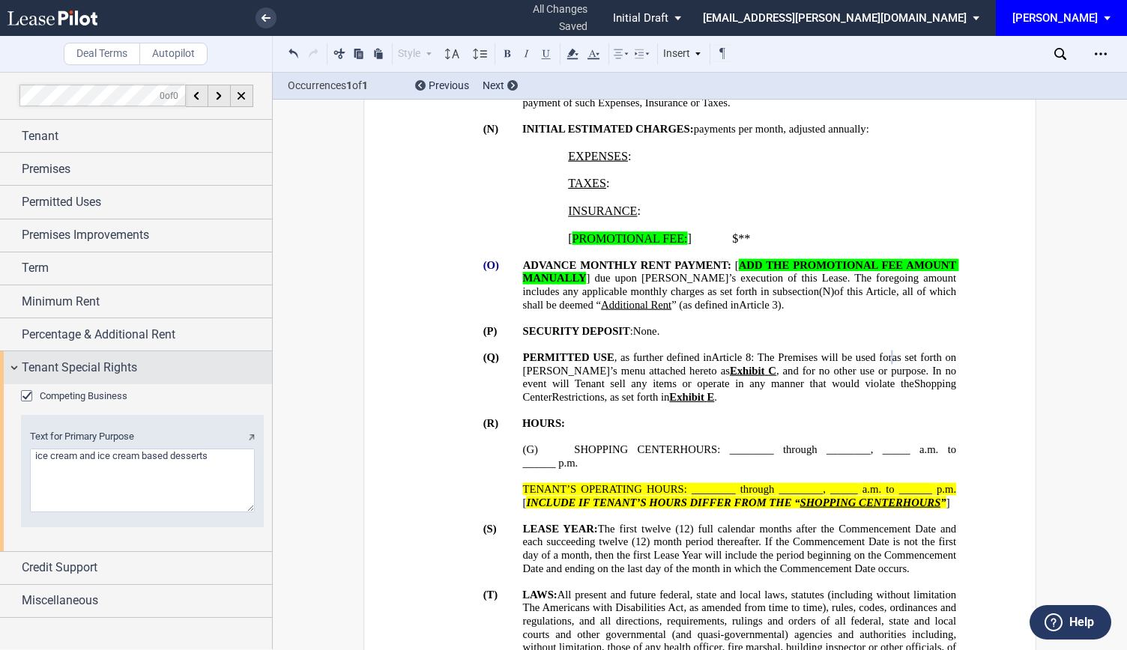
click at [13, 366] on div "Tenant Special Rights" at bounding box center [136, 367] width 272 height 32
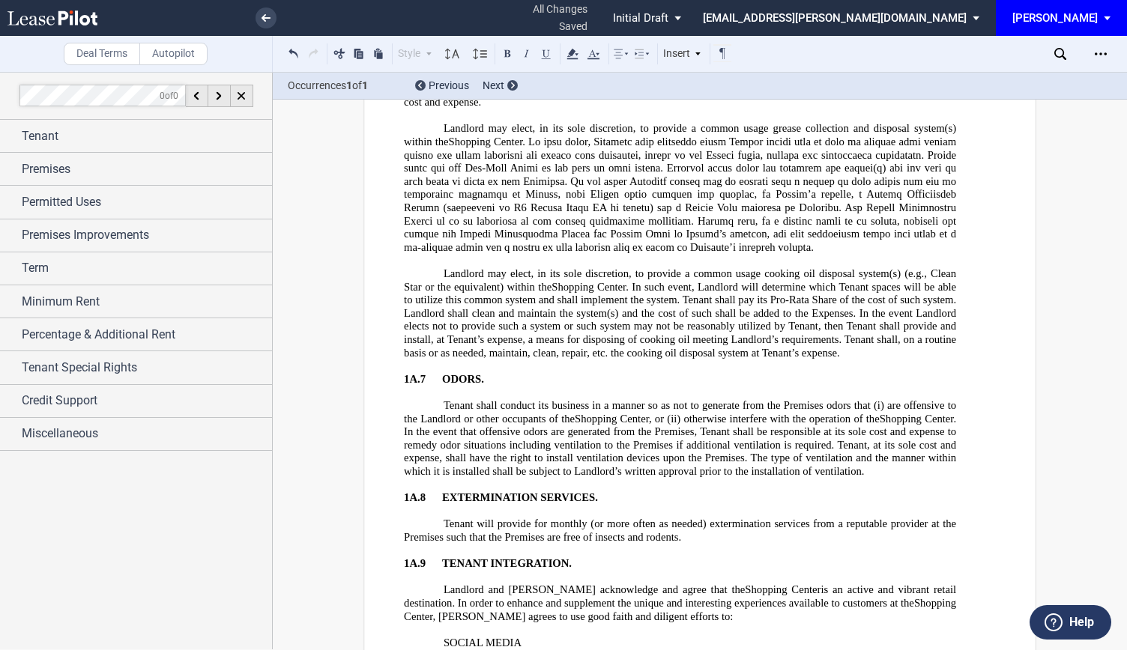
scroll to position [7419, 0]
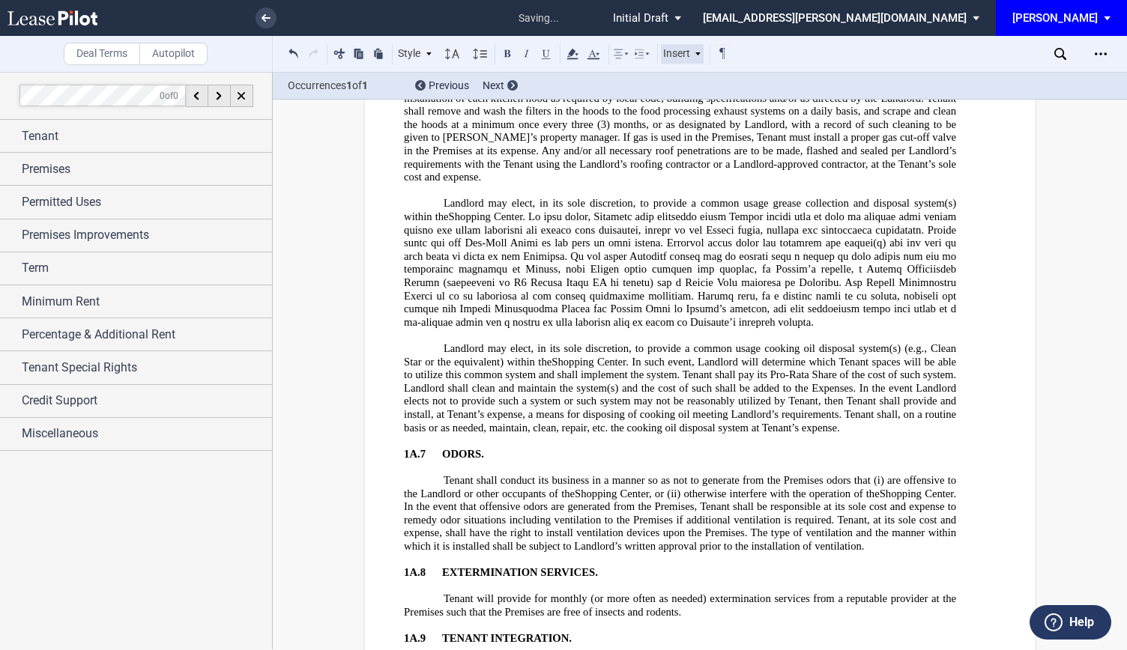
click at [689, 49] on div "Insert" at bounding box center [682, 53] width 43 height 19
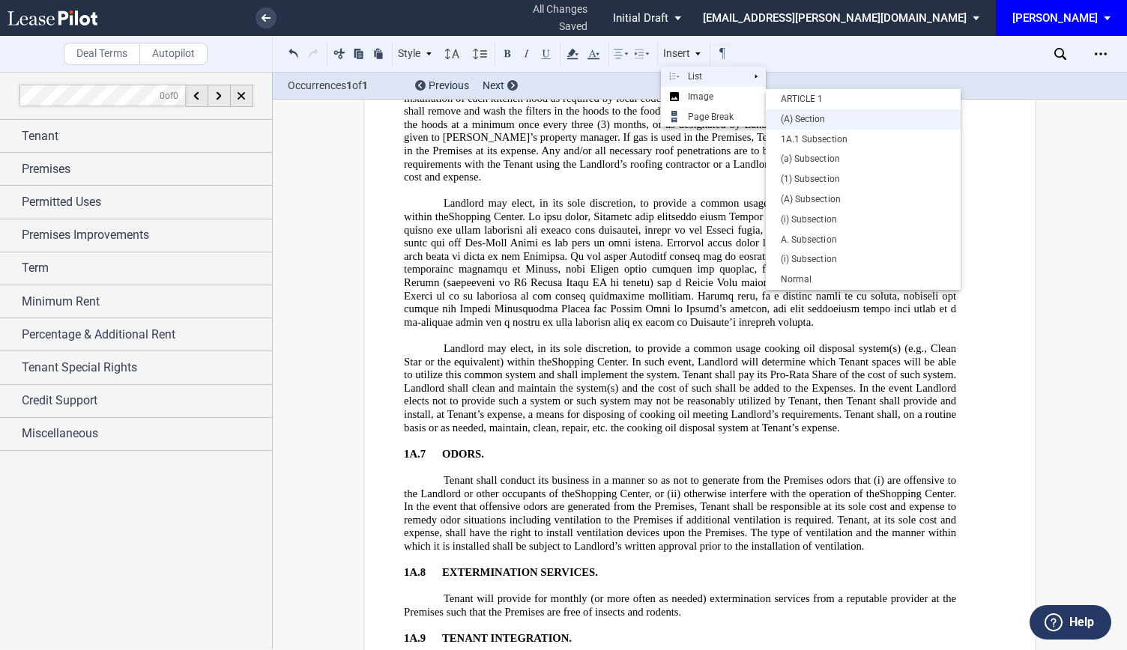
click at [820, 119] on div "(A) Section" at bounding box center [863, 119] width 180 height 13
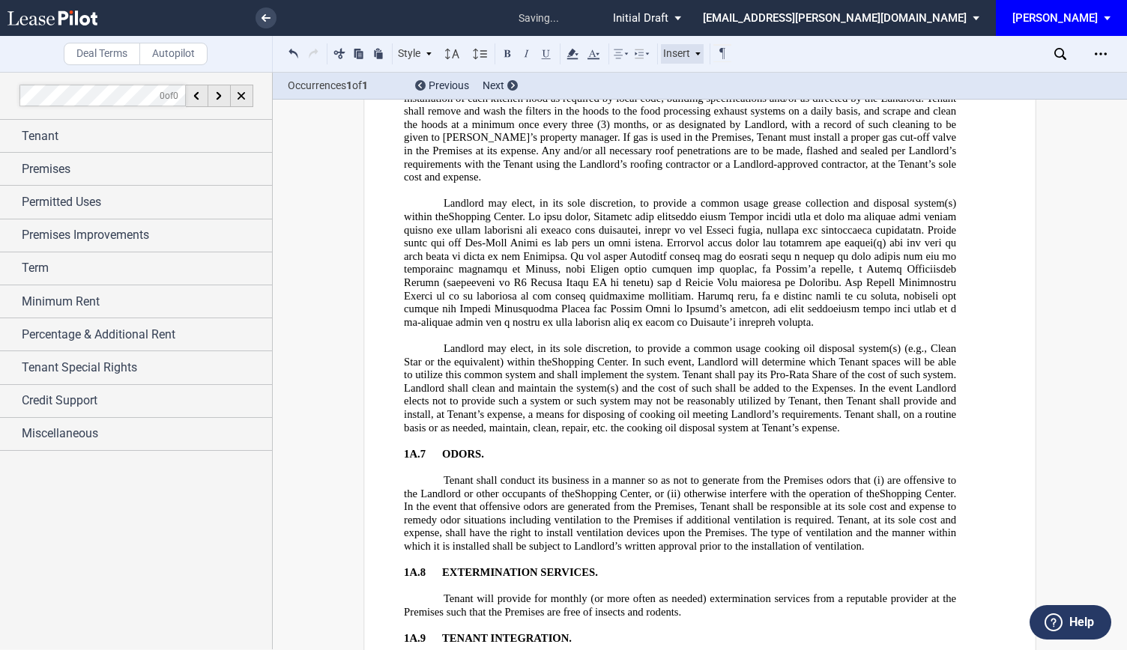
click at [691, 54] on div "Insert" at bounding box center [682, 53] width 43 height 19
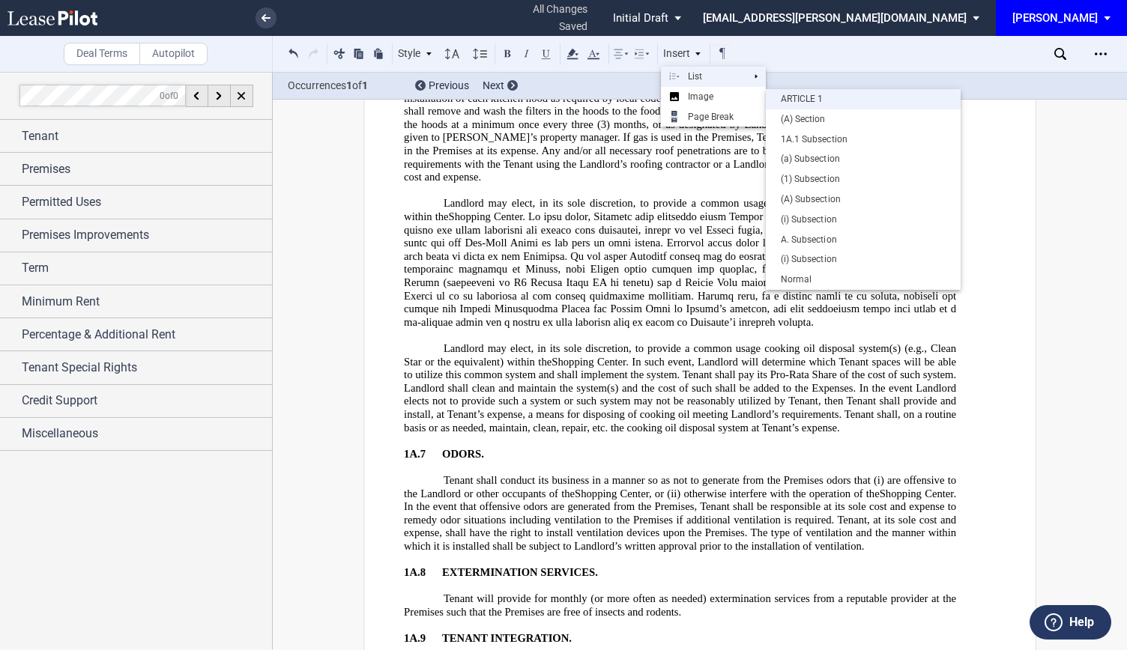
click at [805, 97] on div "ARTICLE 1" at bounding box center [863, 99] width 180 height 13
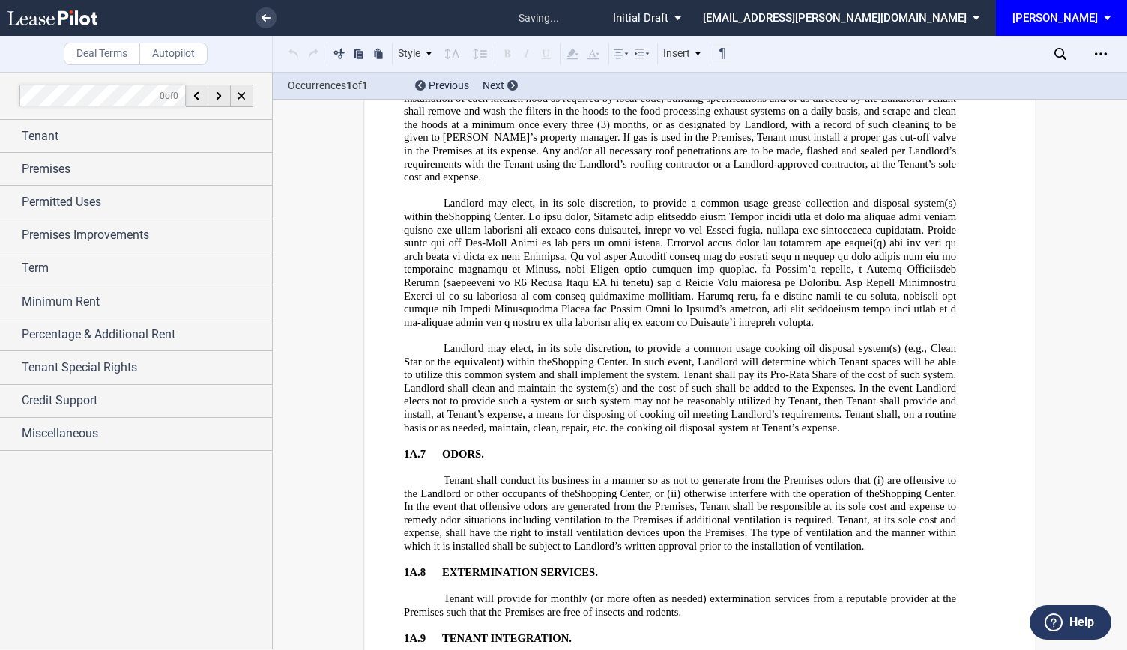
drag, startPoint x: 720, startPoint y: 618, endPoint x: 420, endPoint y: 587, distance: 302.2
click at [598, 632] on p "1A.9 TENANT INTEGRATION." at bounding box center [680, 638] width 552 height 13
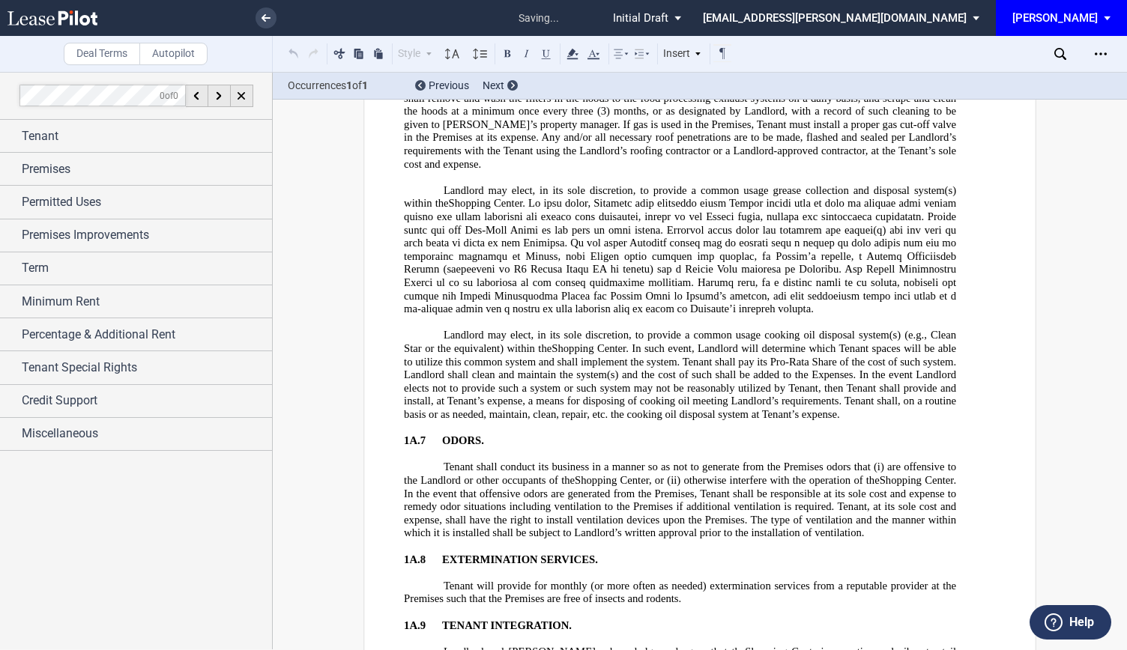
scroll to position [7182, 0]
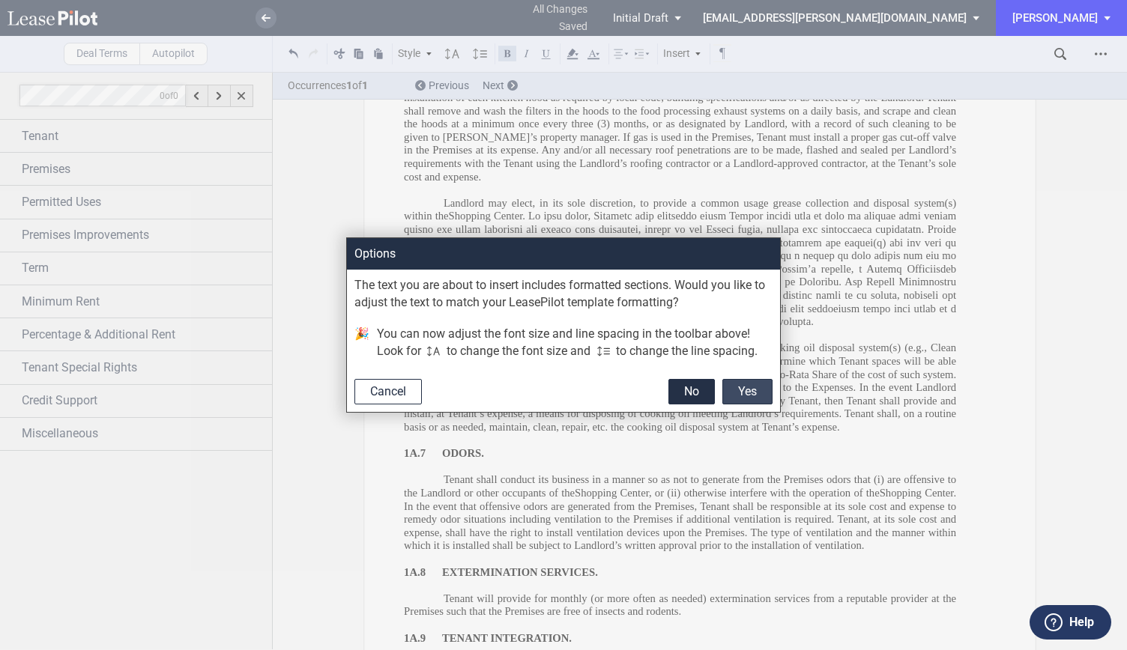
click at [742, 395] on button "Yes" at bounding box center [747, 391] width 50 height 25
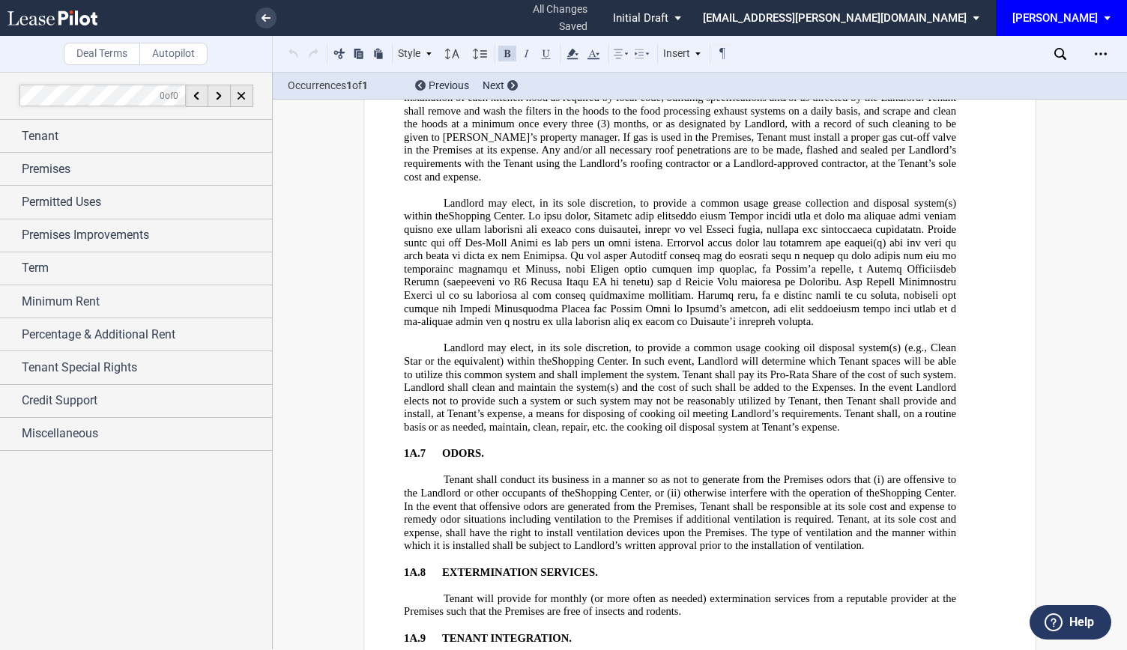
scroll to position [7407, 0]
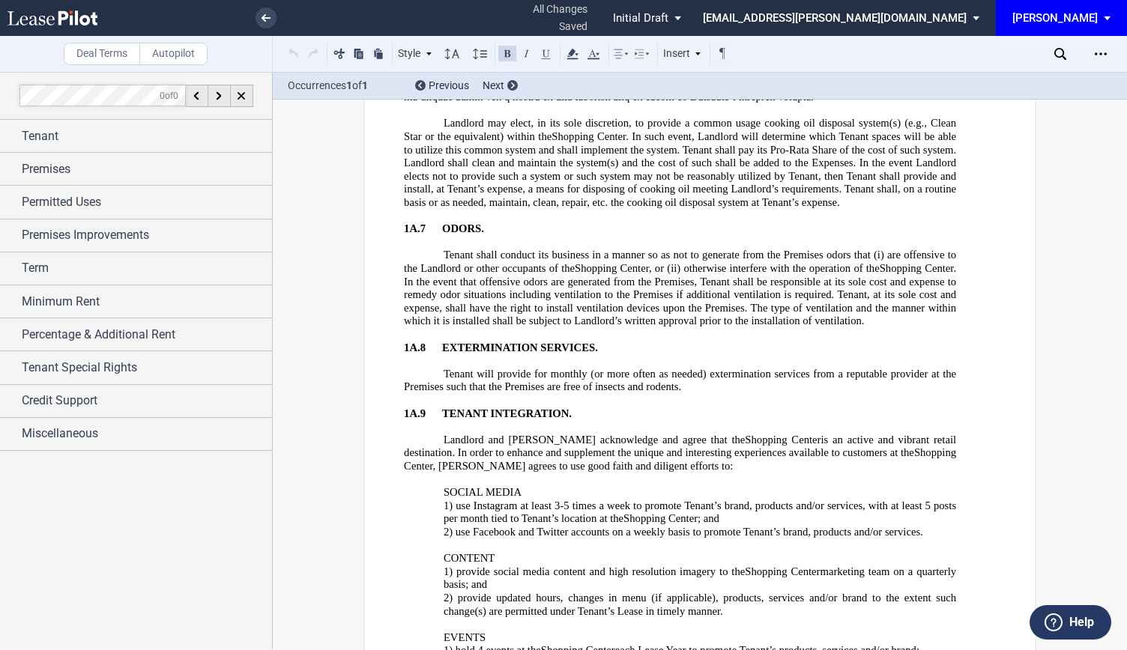
click at [647, 55] on icon at bounding box center [642, 54] width 18 height 18
click at [724, 82] on icon at bounding box center [722, 83] width 12 height 12
click at [725, 85] on icon at bounding box center [722, 83] width 12 height 12
